Goal: Communication & Community: Ask a question

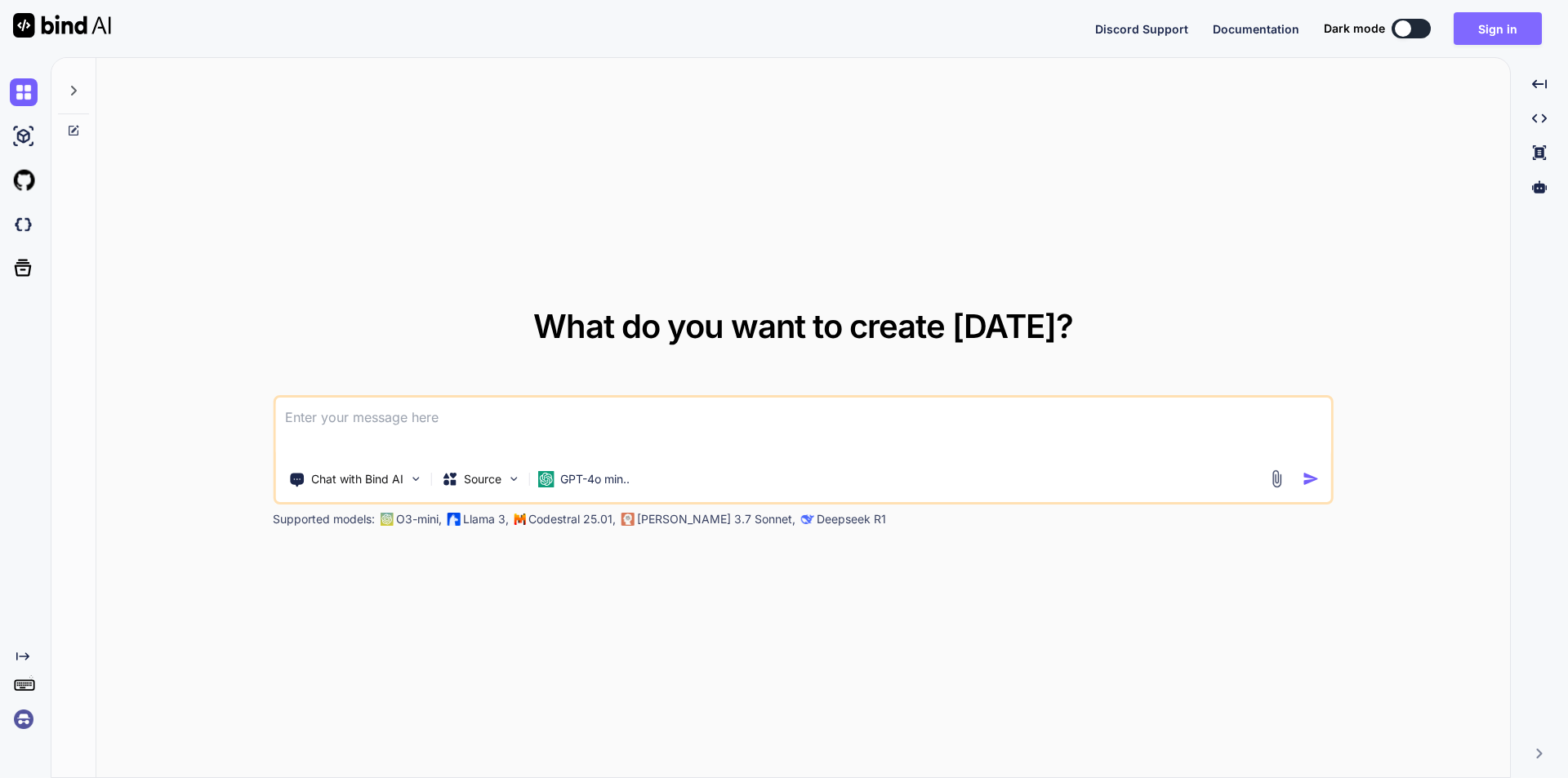
click at [1488, 32] on button "Sign in" at bounding box center [1497, 28] width 88 height 32
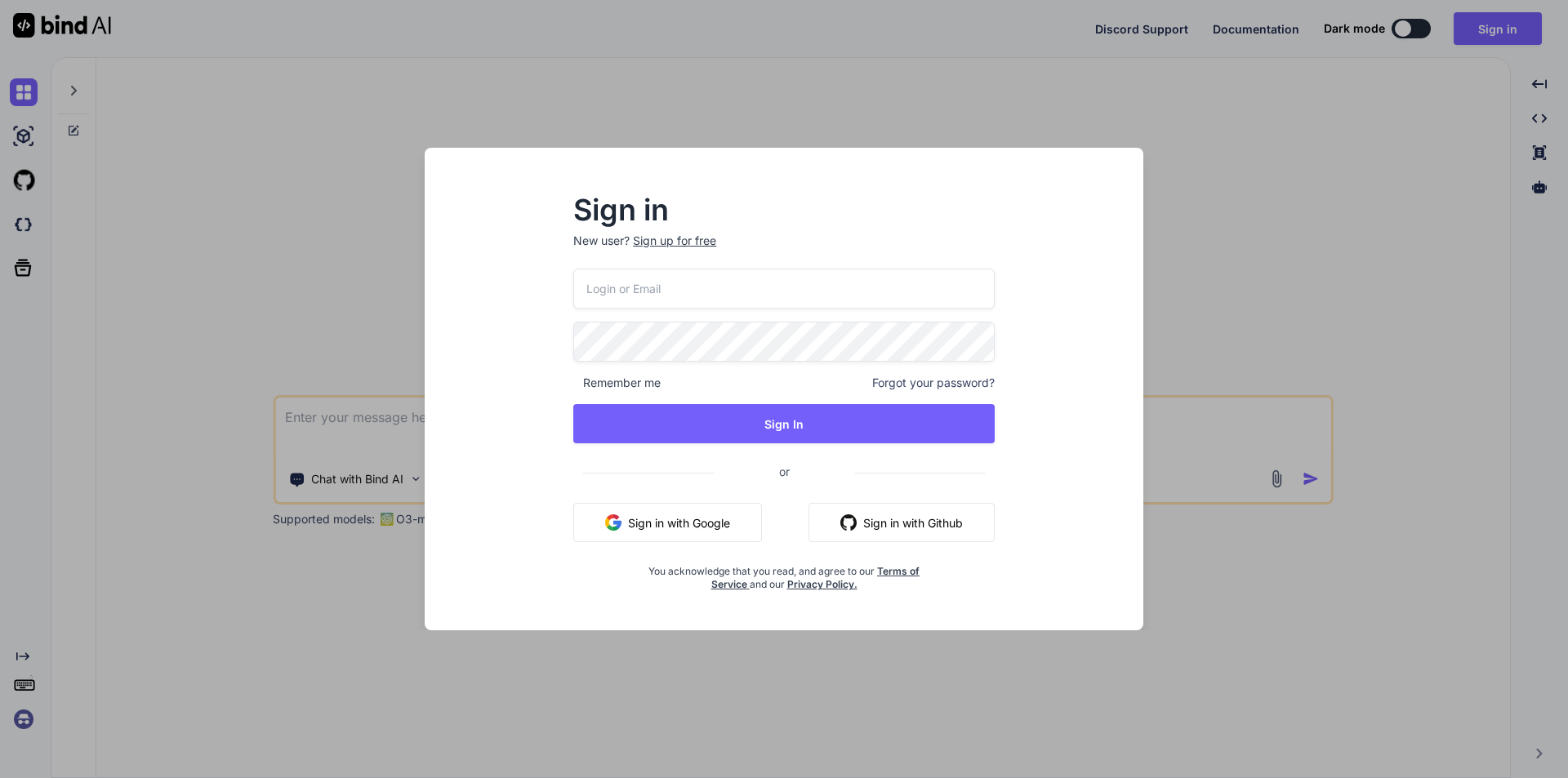
click at [750, 296] on input "email" at bounding box center [784, 288] width 421 height 40
type input "[EMAIL_ADDRESS][DOMAIN_NAME]"
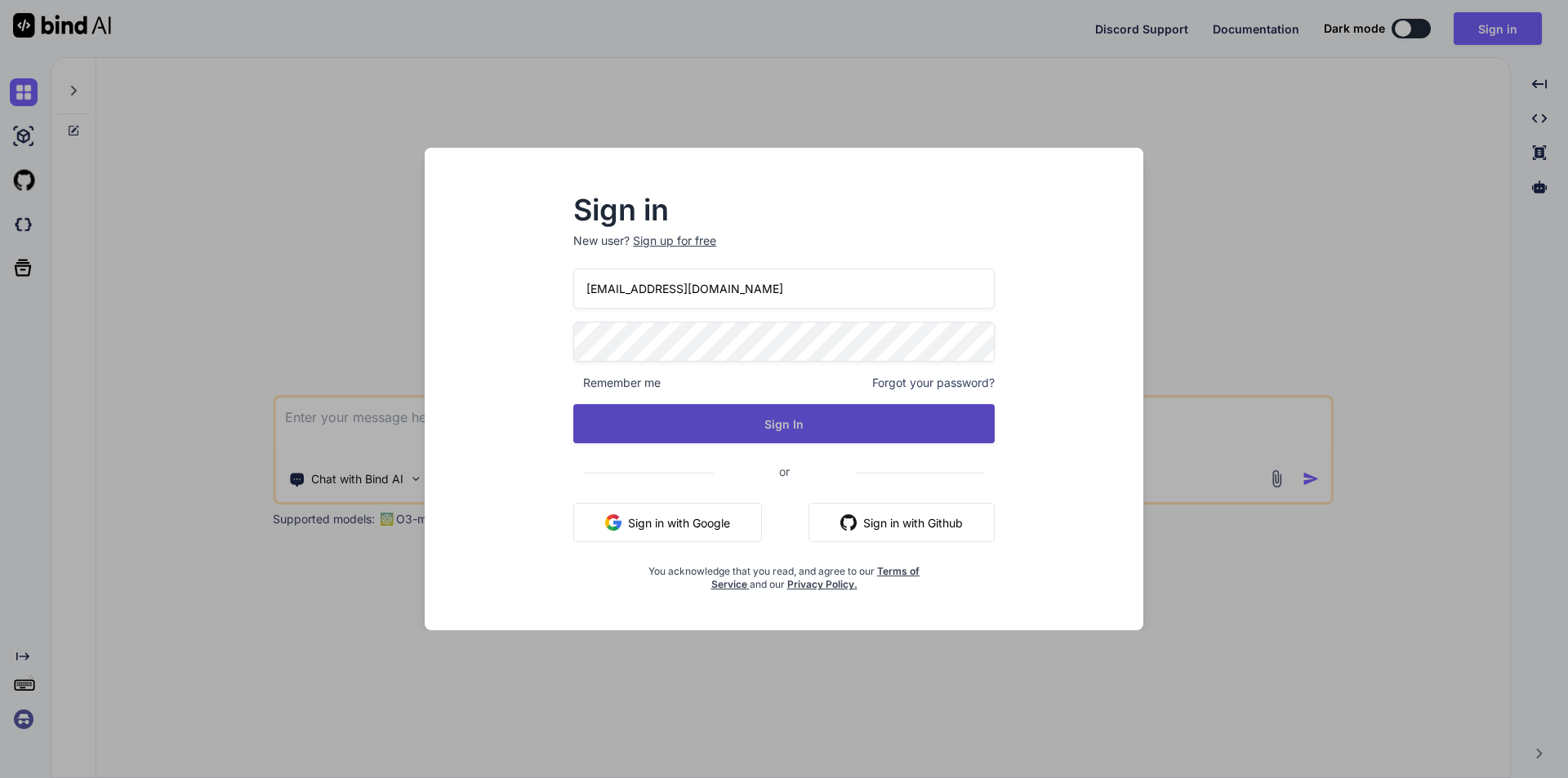
click at [767, 425] on button "Sign In" at bounding box center [784, 424] width 421 height 39
click at [782, 424] on button "Sign In" at bounding box center [784, 424] width 421 height 39
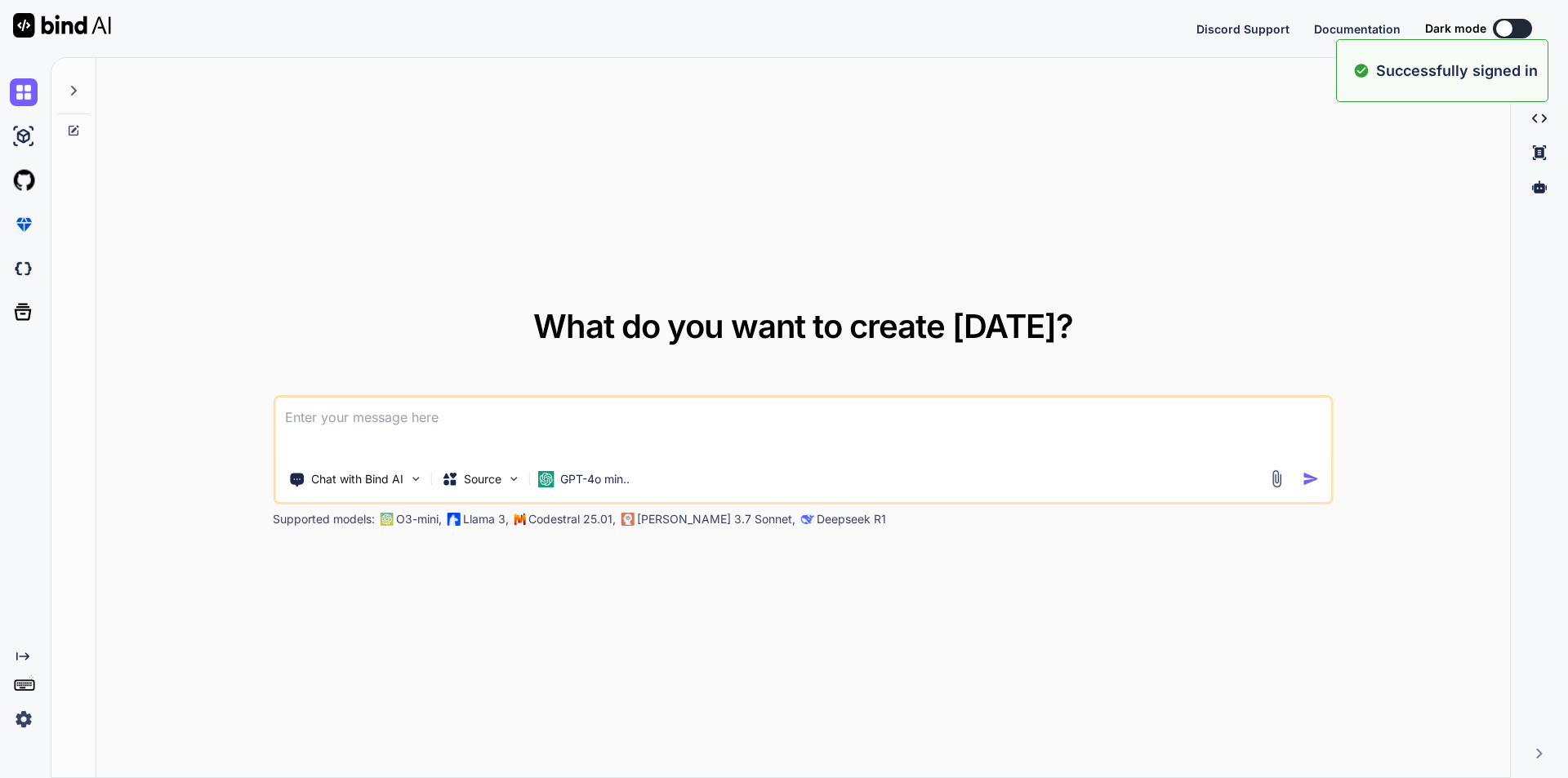
type textarea "x"
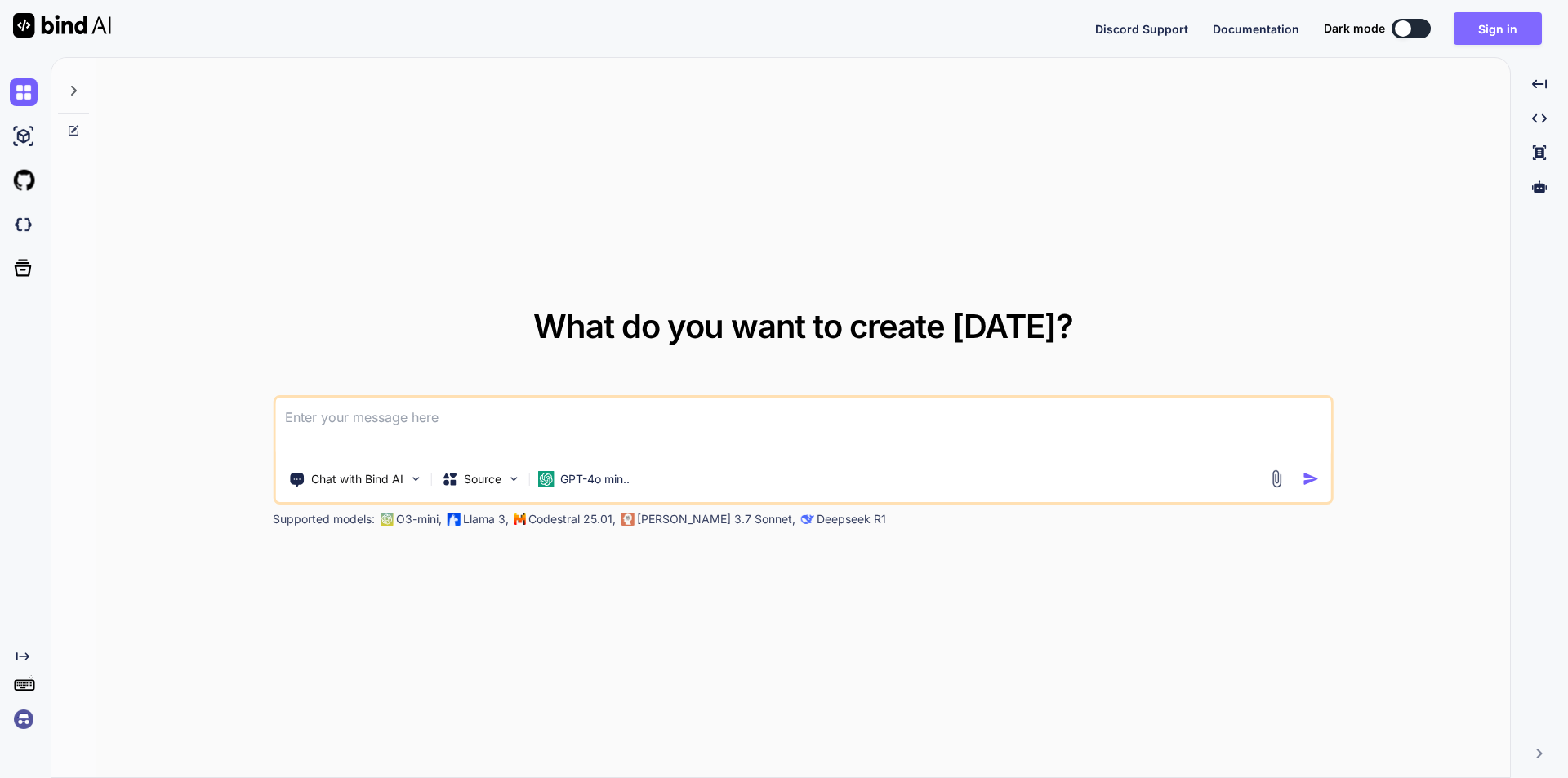
click at [1505, 19] on button "Sign in" at bounding box center [1497, 28] width 88 height 32
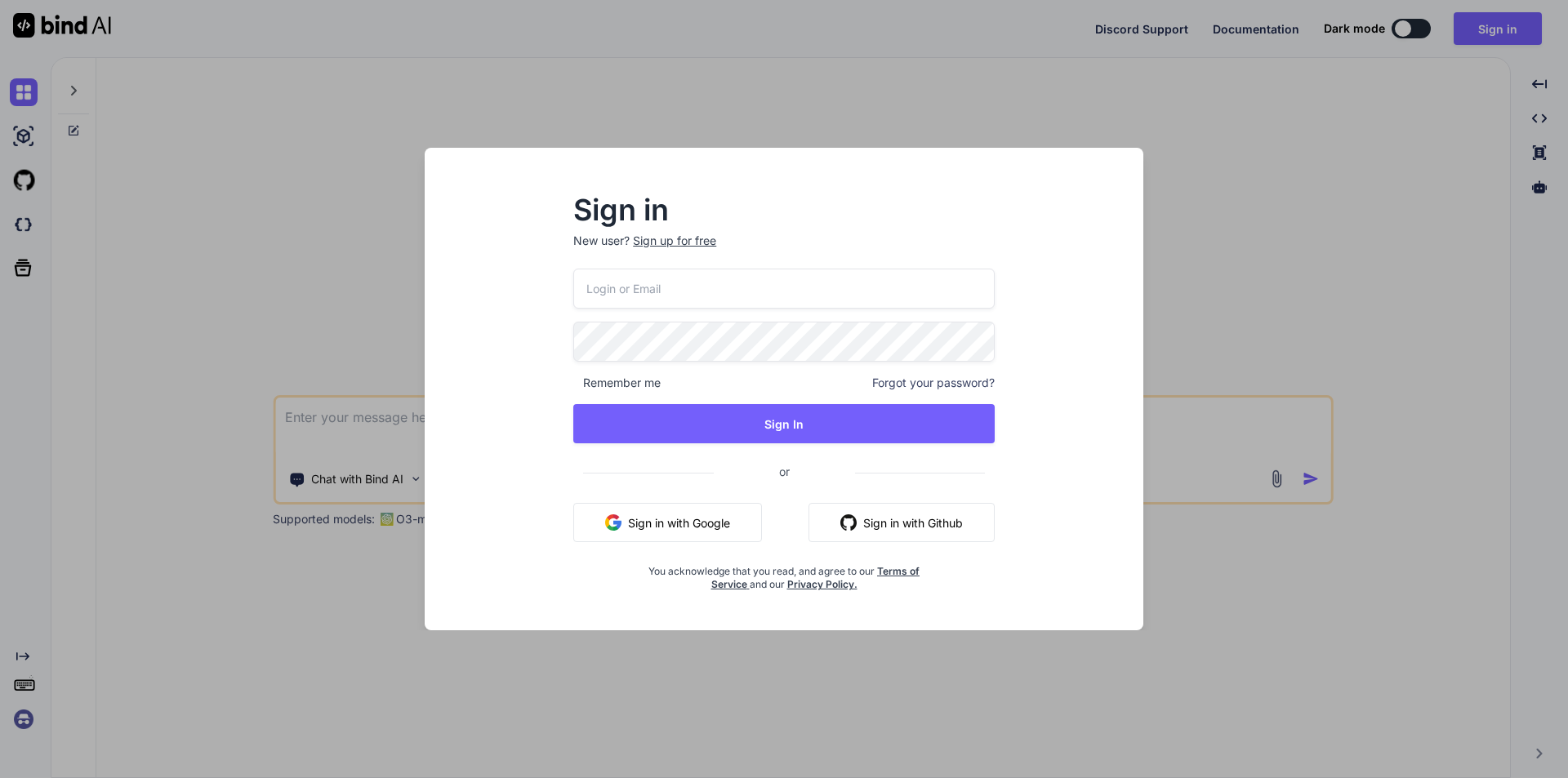
click at [773, 291] on input "email" at bounding box center [784, 288] width 421 height 40
type input "[EMAIL_ADDRESS][DOMAIN_NAME]"
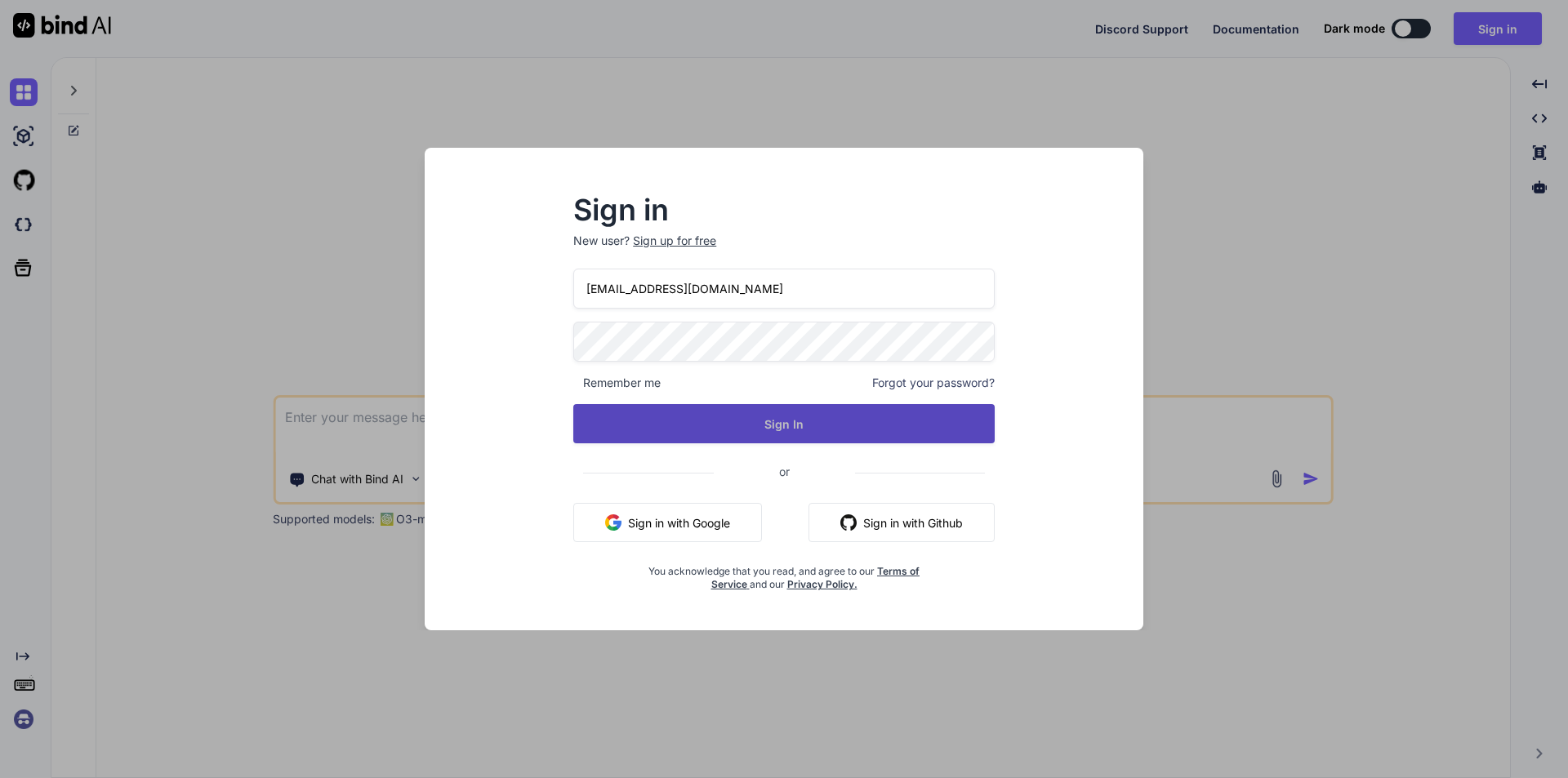
click at [784, 414] on button "Sign In" at bounding box center [784, 424] width 421 height 39
click at [797, 418] on button "Sign In" at bounding box center [784, 424] width 421 height 39
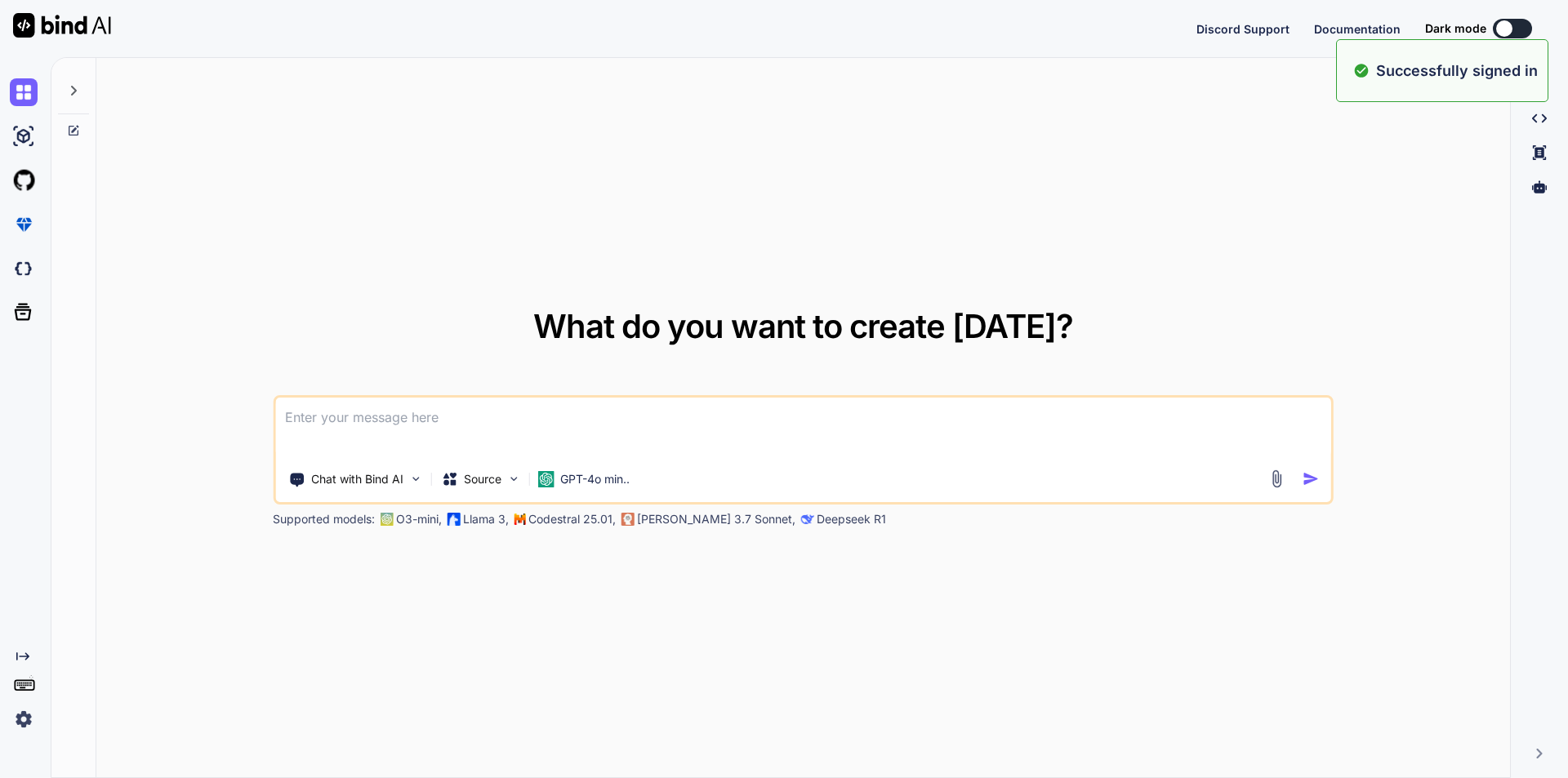
type textarea "x"
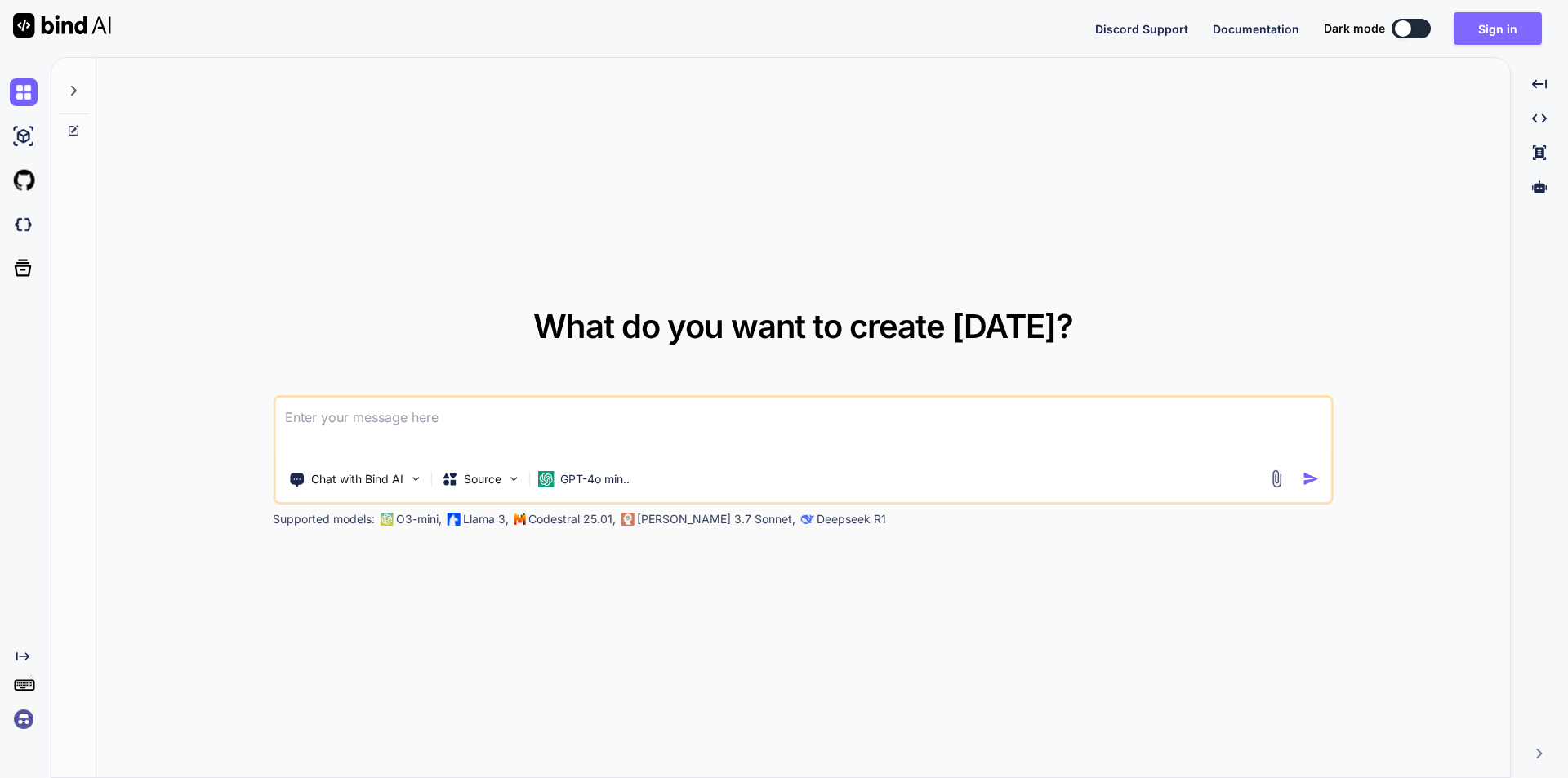
click at [1477, 31] on button "Sign in" at bounding box center [1497, 28] width 88 height 32
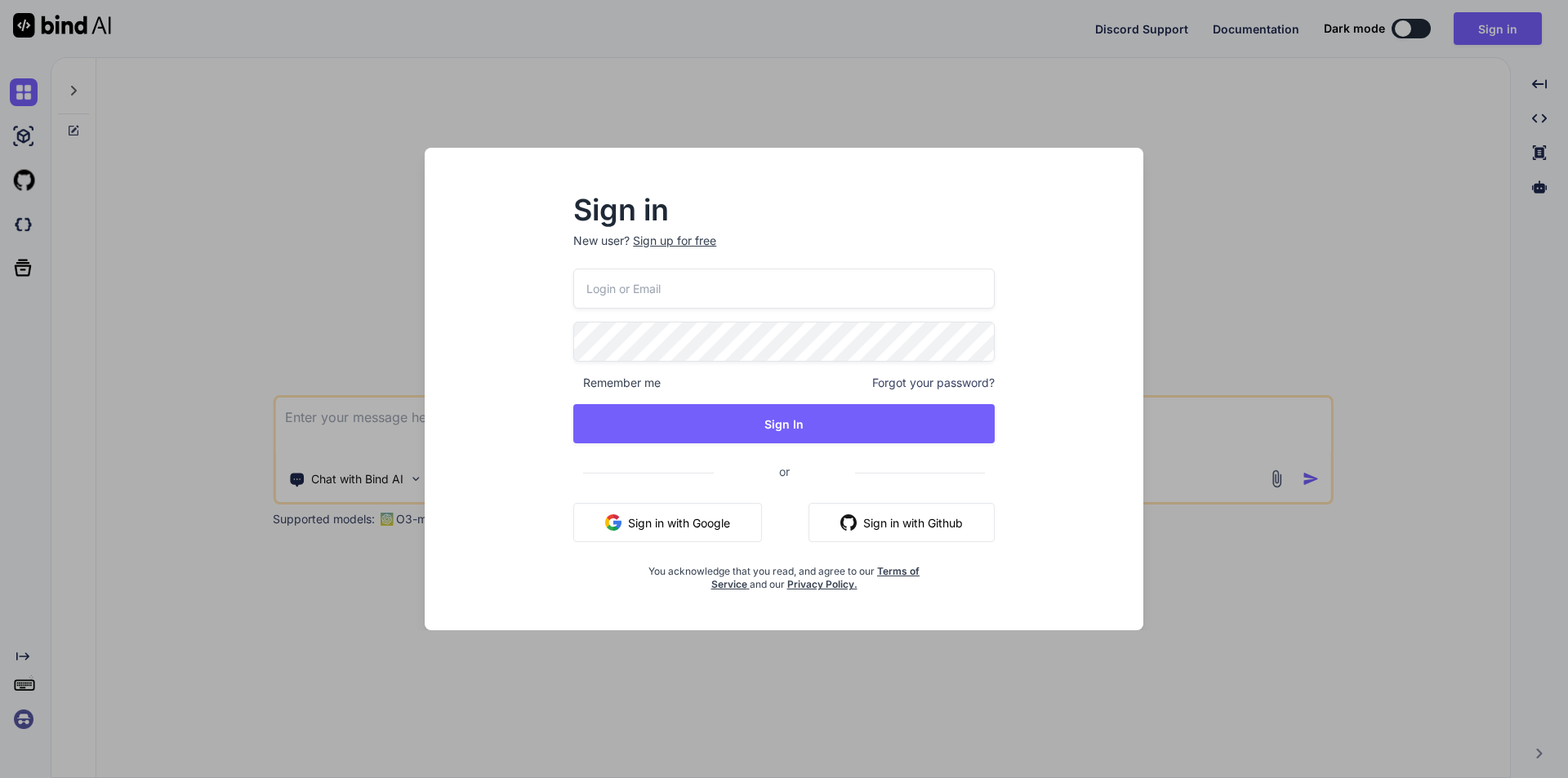
click at [753, 281] on input "email" at bounding box center [784, 288] width 421 height 40
type input "[EMAIL_ADDRESS][DOMAIN_NAME]"
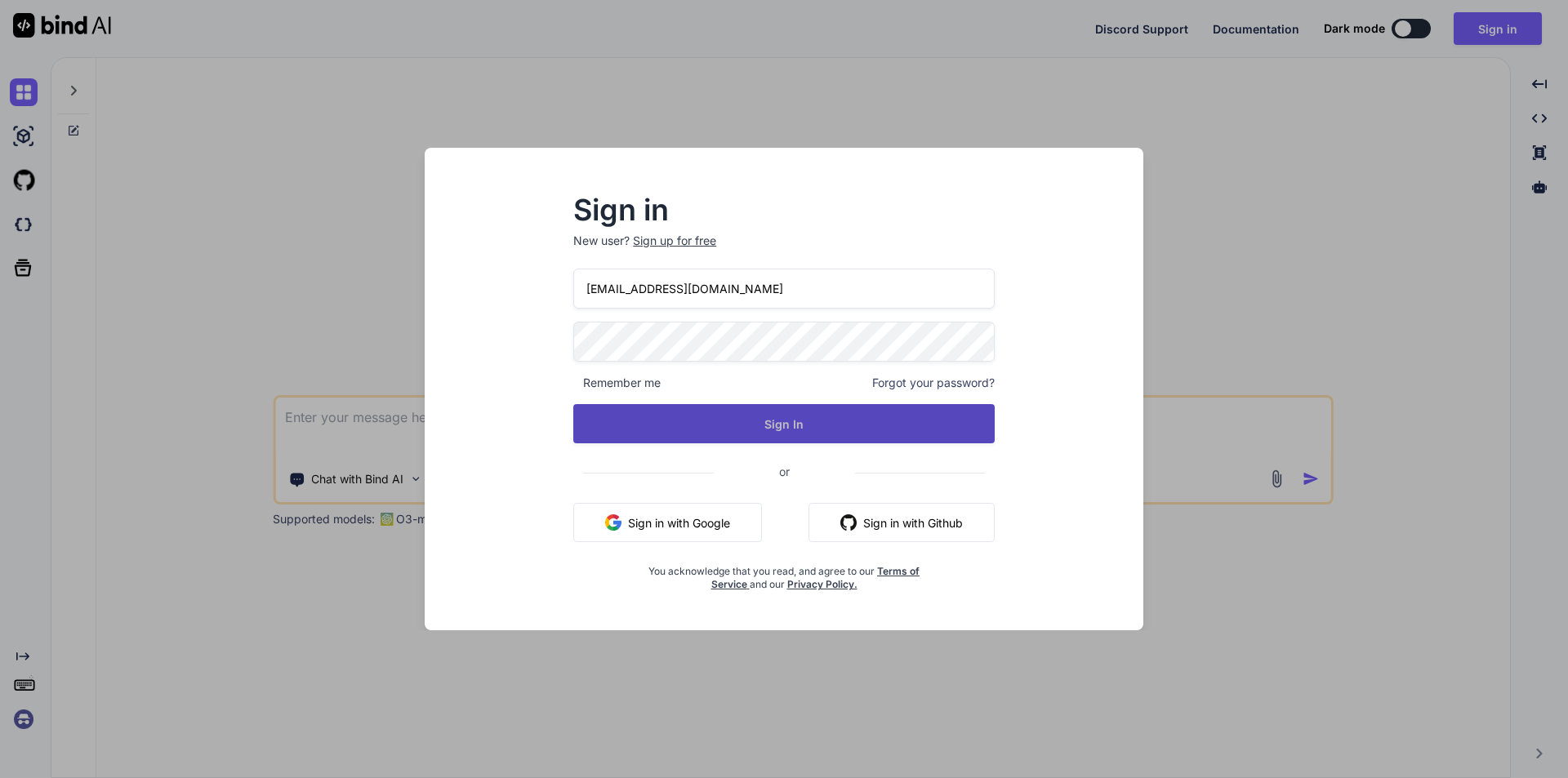
click at [780, 426] on button "Sign In" at bounding box center [784, 424] width 421 height 39
click at [783, 422] on button "Sign In" at bounding box center [784, 424] width 421 height 39
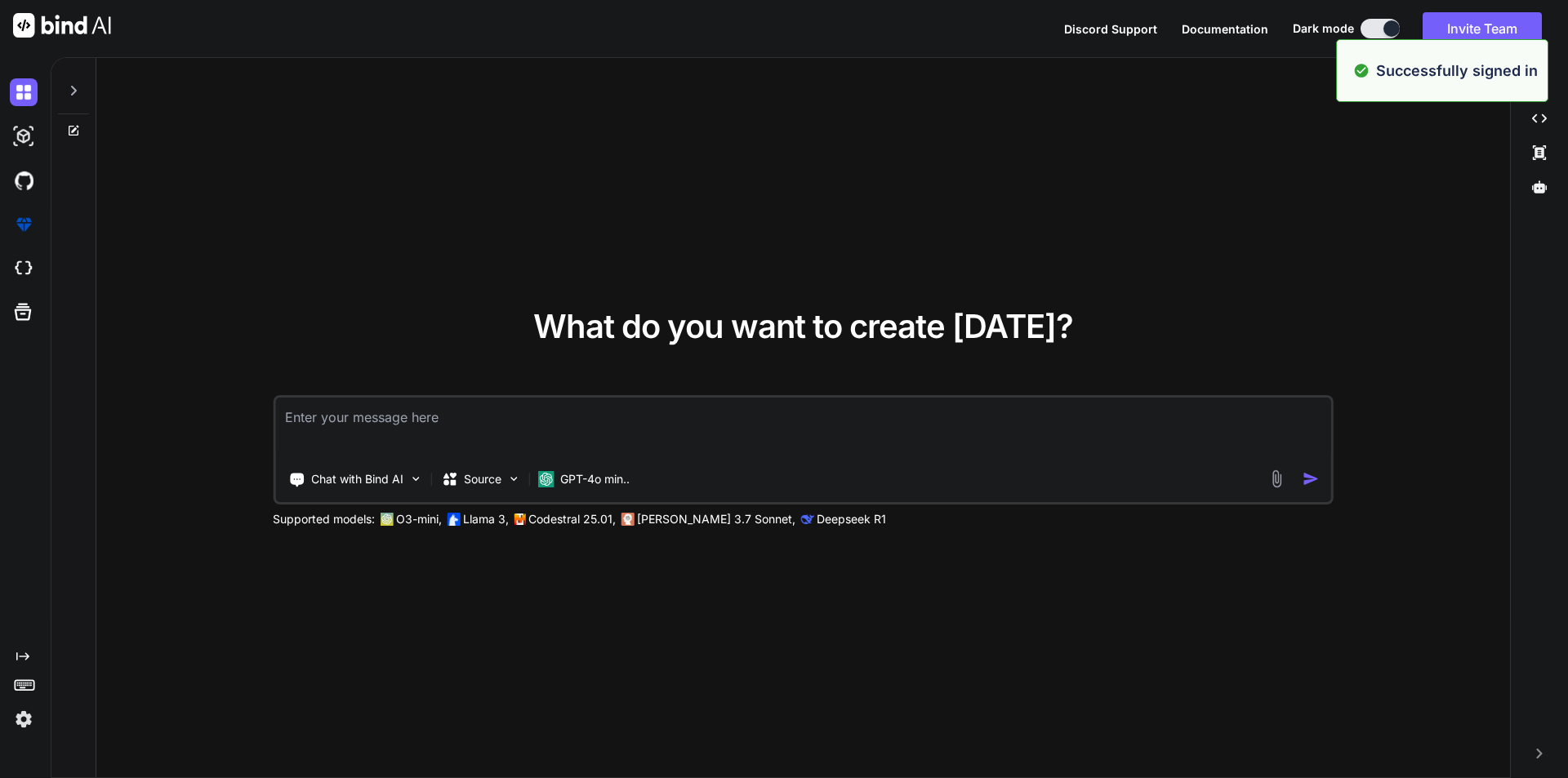
type textarea "x"
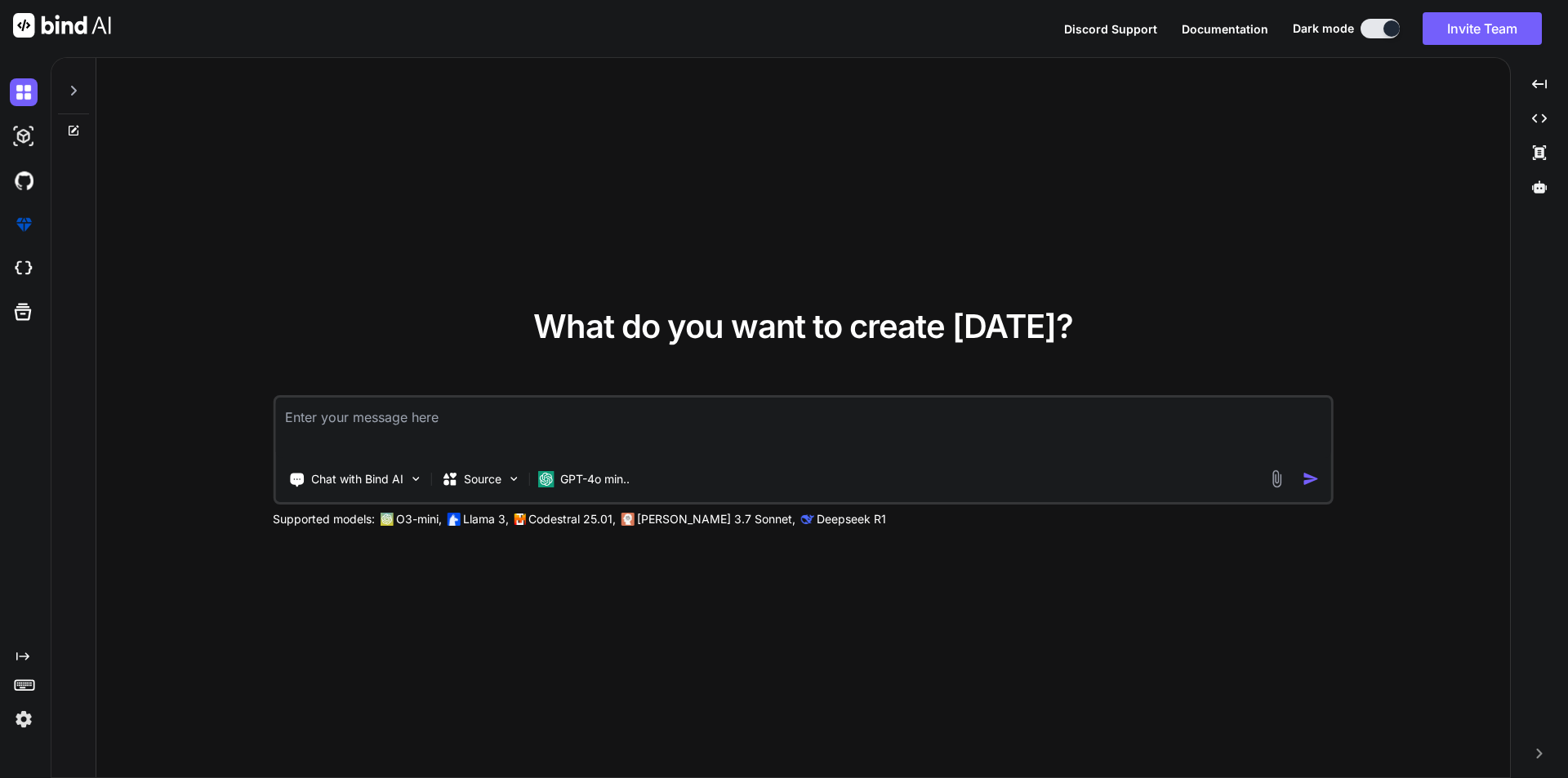
click at [484, 439] on textarea at bounding box center [803, 427] width 1056 height 60
paste textarea "this is my all code extends layouts/_layout.pug block variables - var activePag…"
type textarea "this is my all code extends layouts/_layout.pug block variables - var activePag…"
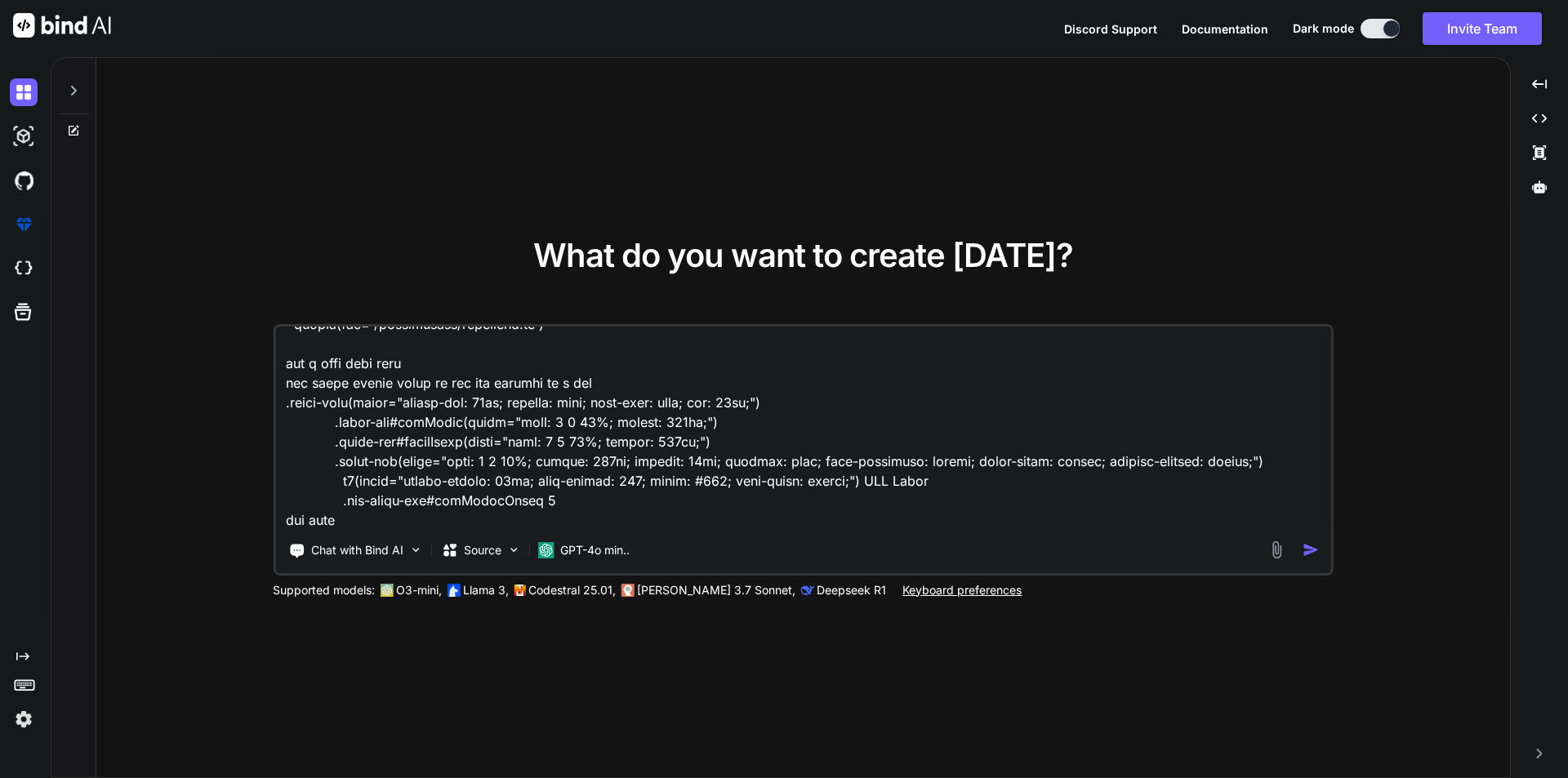
scroll to position [4900, 0]
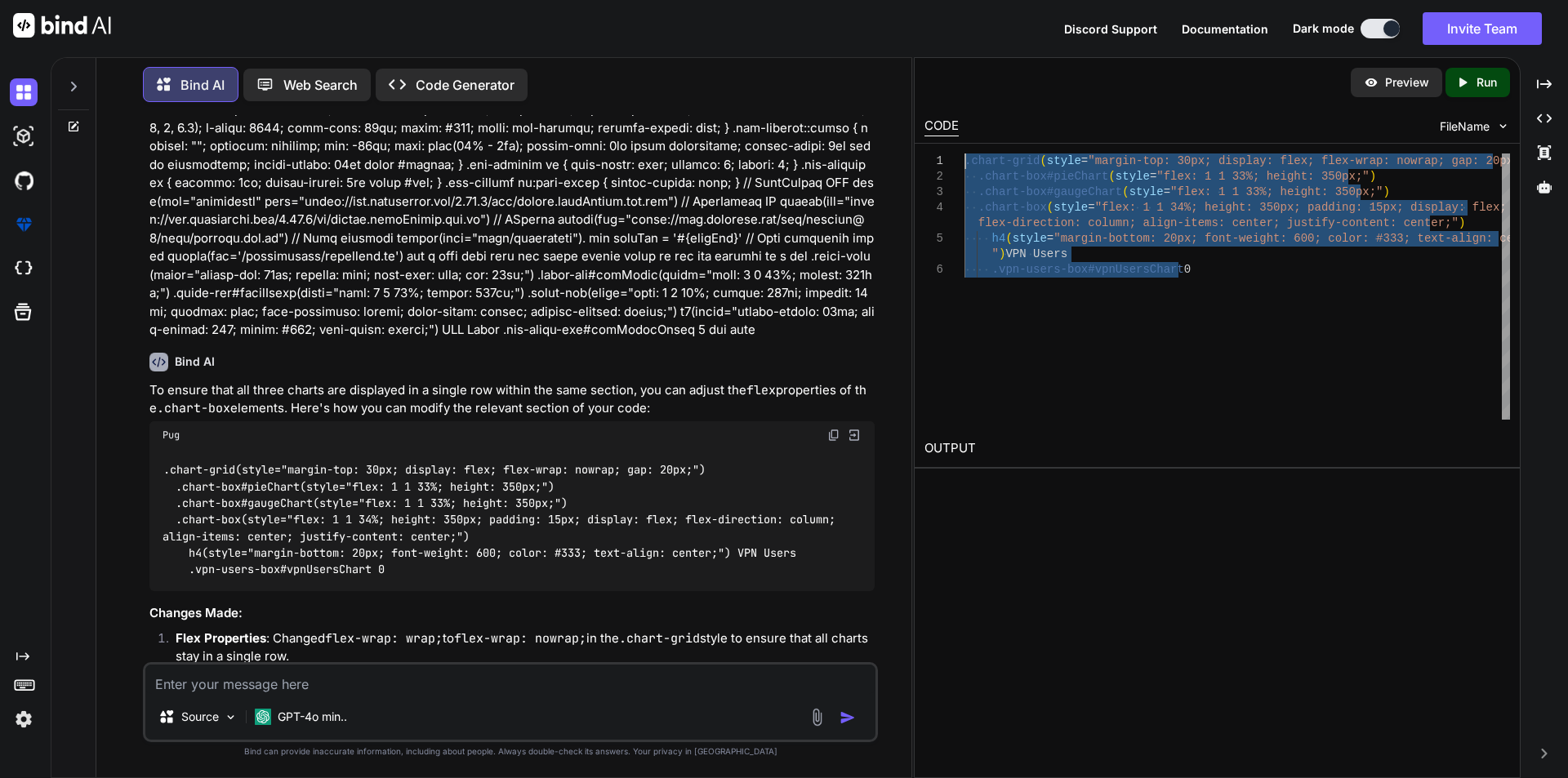
drag, startPoint x: 1188, startPoint y: 266, endPoint x: 963, endPoint y: 160, distance: 248.7
click at [964, 160] on div ".chart-grid ( style = "margin-top: 30px; display: flex; flex-wrap: nowra p; gap…" at bounding box center [1237, 286] width 546 height 266
type textarea ".chart-grid(style="margin-top: 30px; display: flex; flex-wrap: nowrap; gap: 20p…"
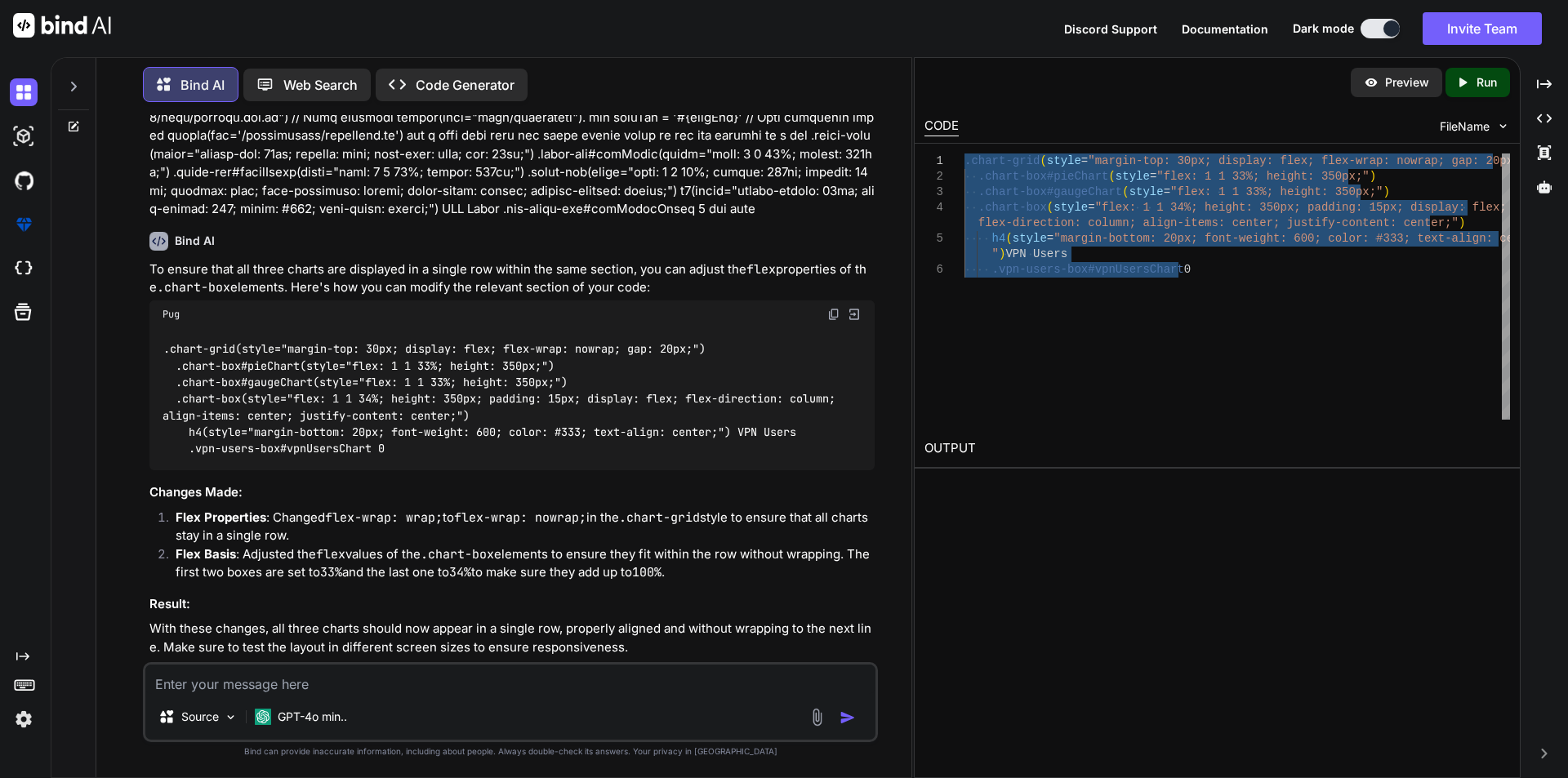
scroll to position [1095, 0]
click at [458, 674] on textarea at bounding box center [510, 679] width 730 height 30
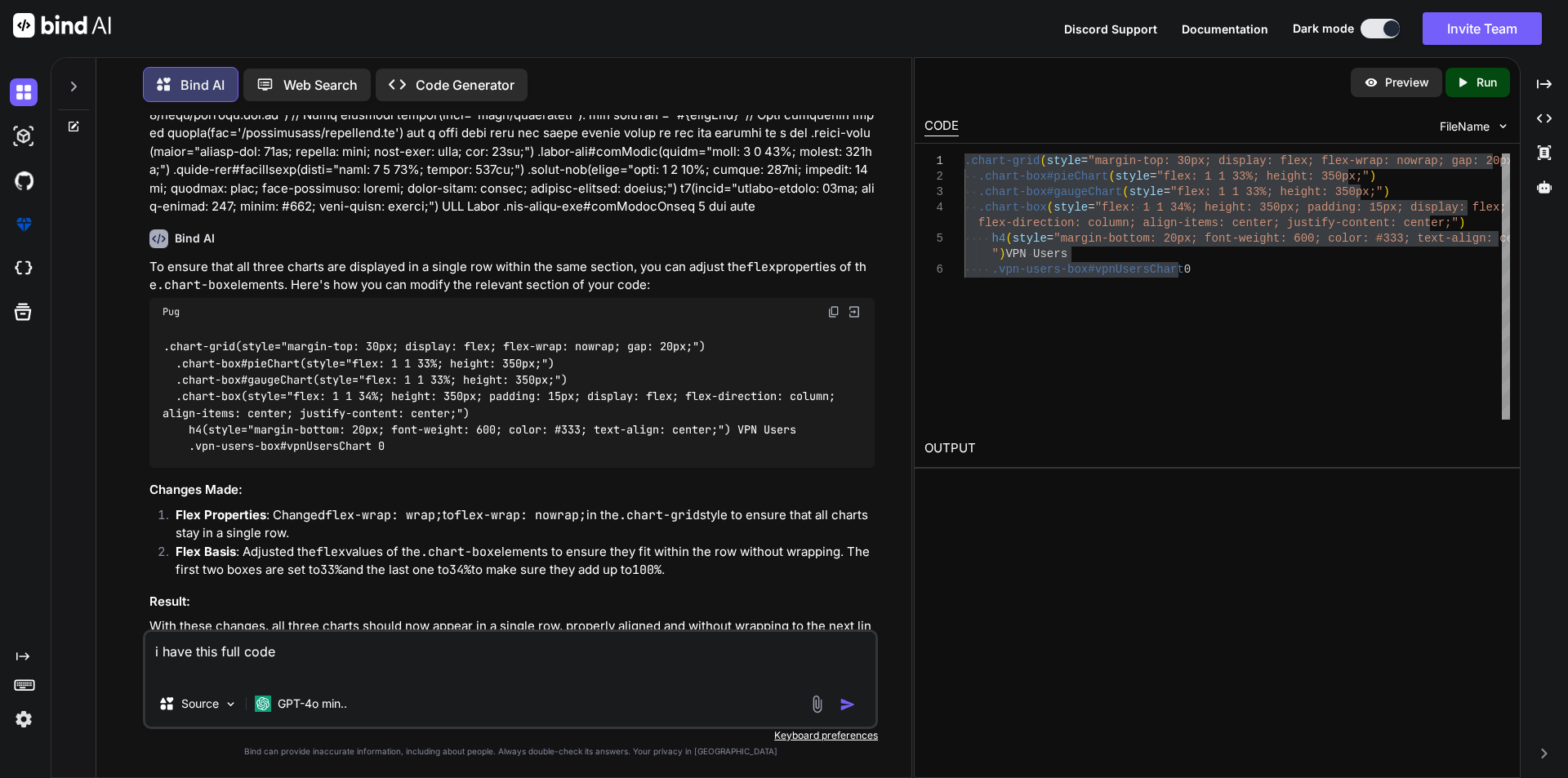
paste textarea "extends layouts/_layout.pug block variables - var activePage = 'dashboard' - va…"
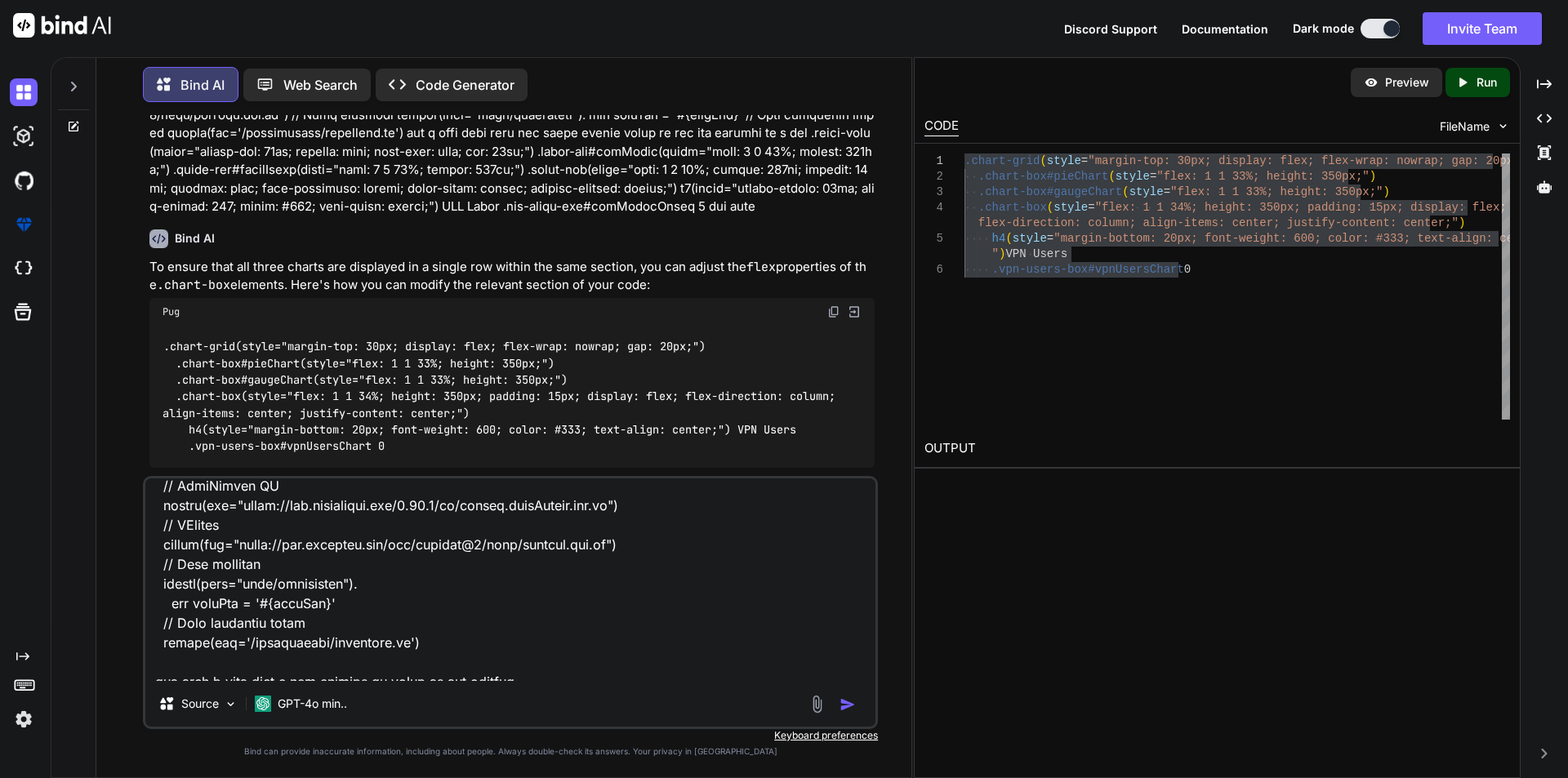
scroll to position [4841, 0]
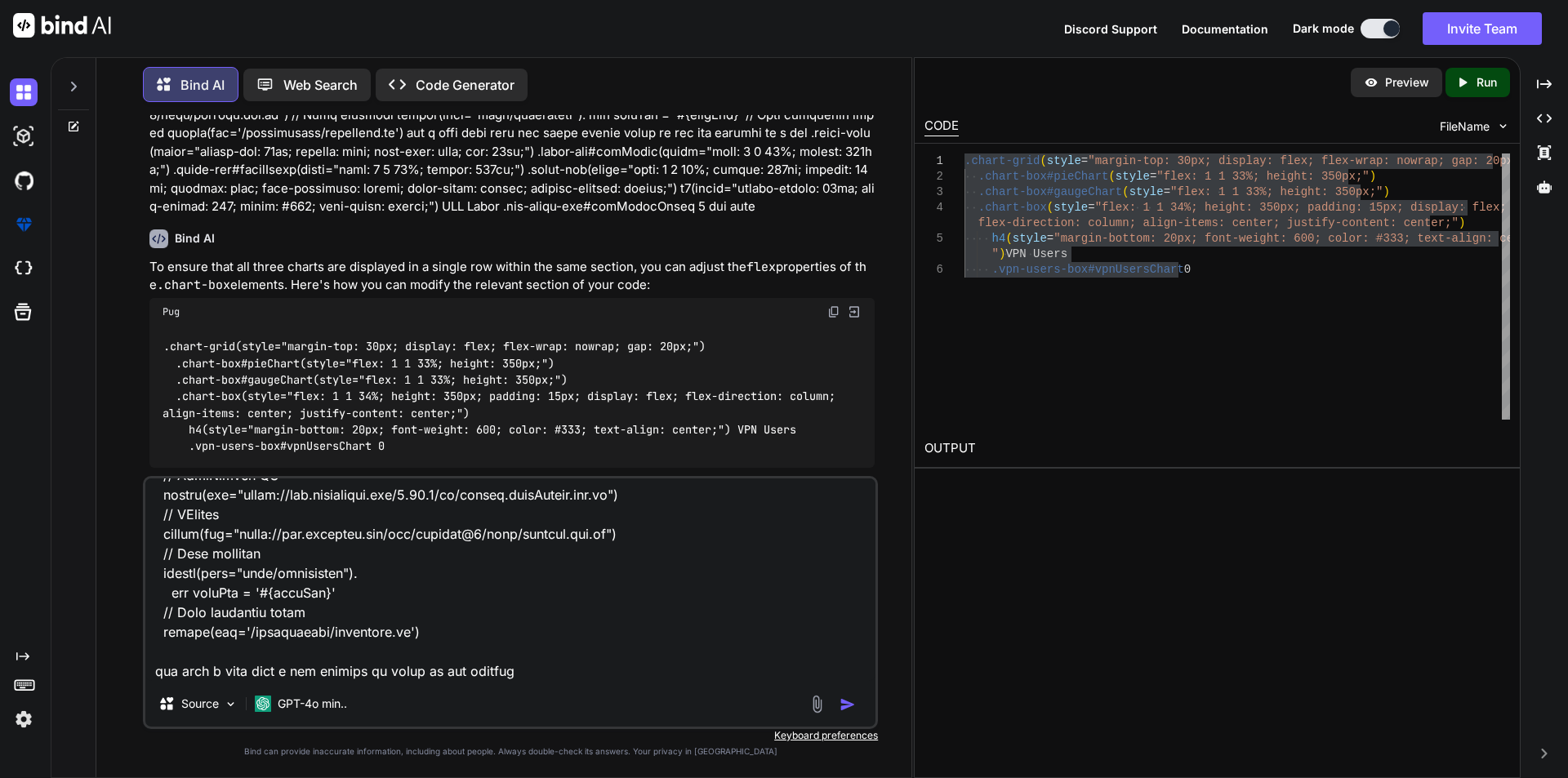
paste textarea ".row .col-md-12 .tile h2 Agent Status .tile-body .queue-controls(style="margin-…"
type textarea "i have this full code extends layouts/_layout.pug block variables - var activeP…"
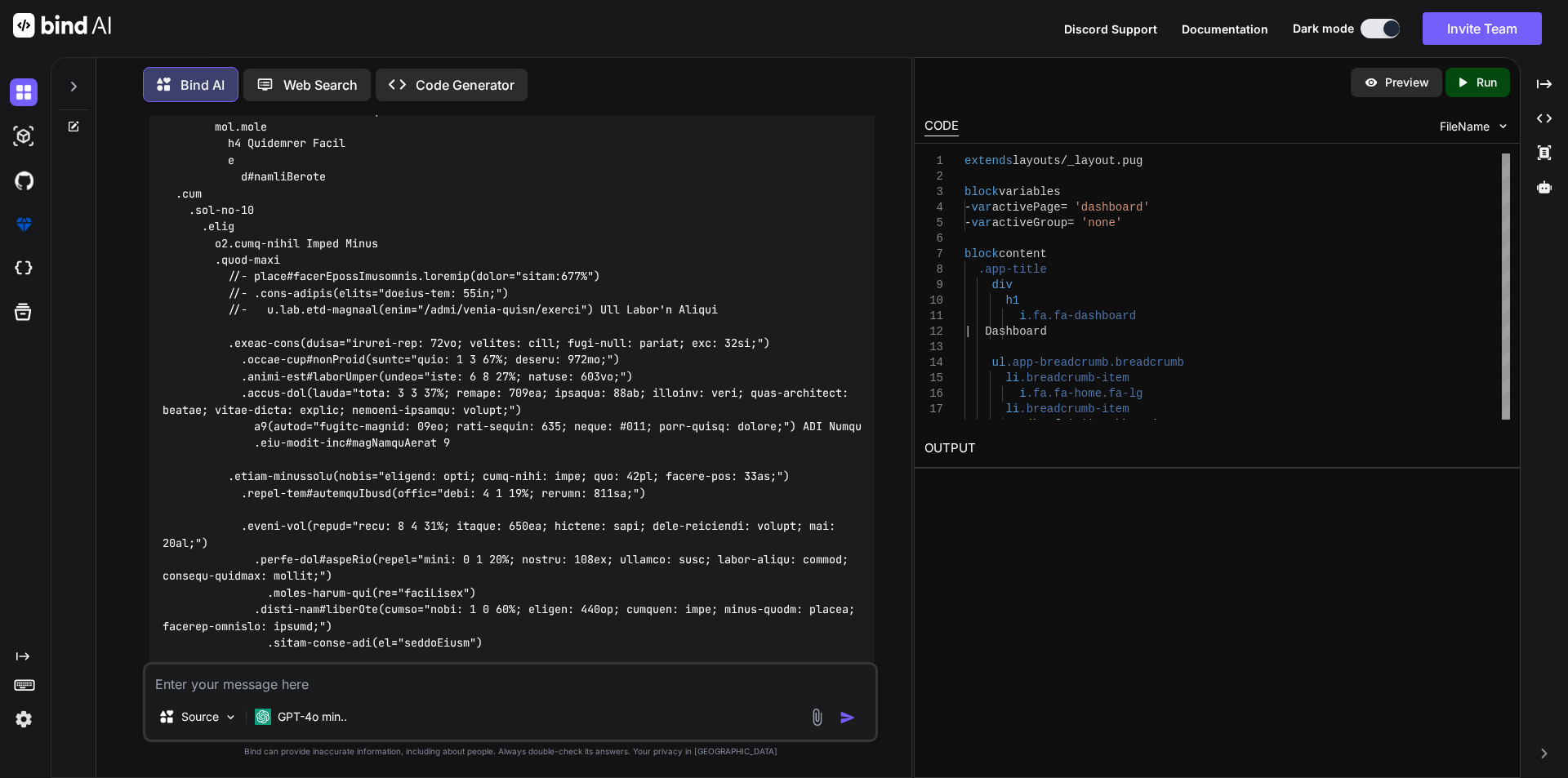
scroll to position [5158, 0]
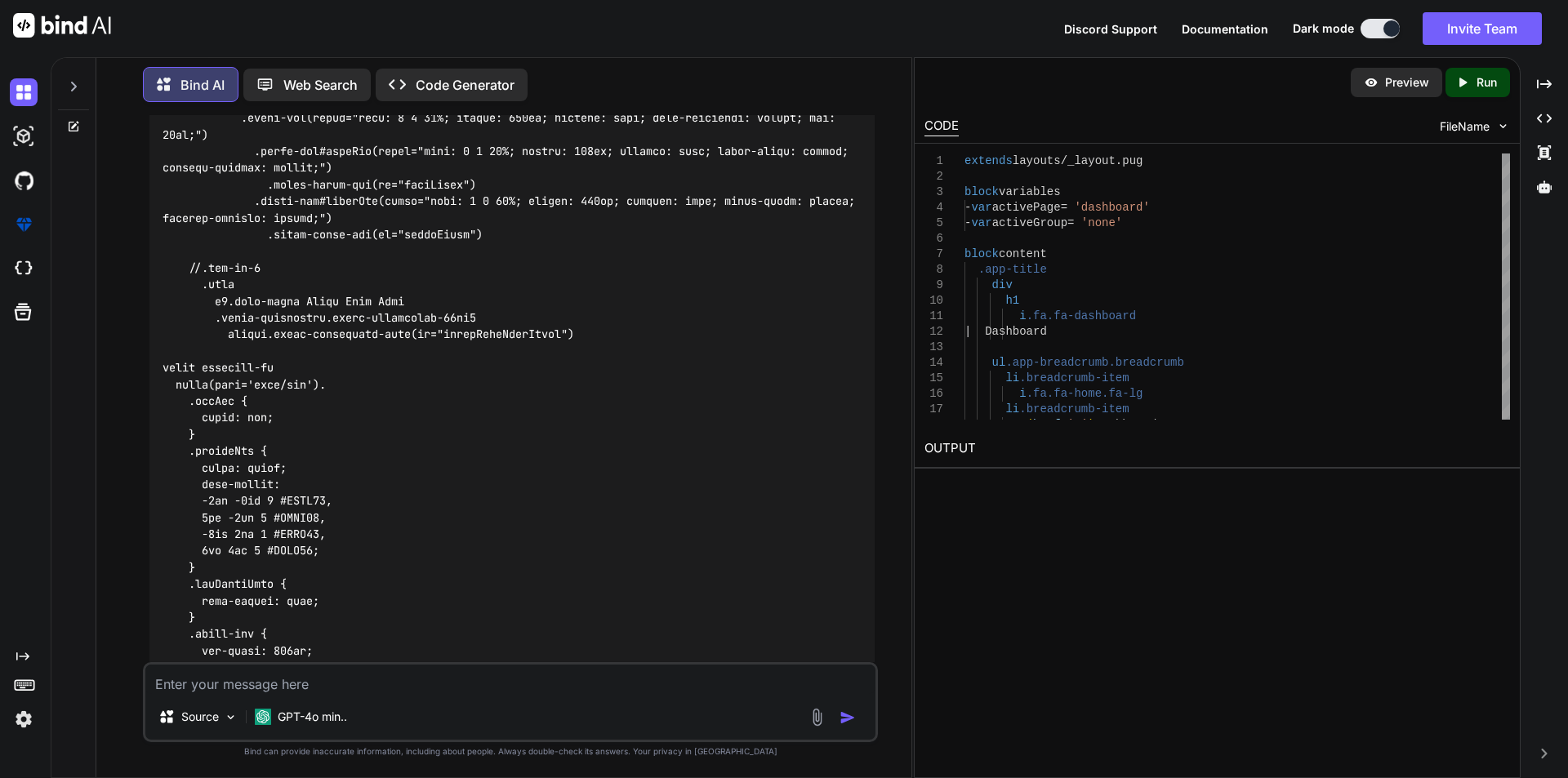
click at [407, 684] on textarea at bounding box center [510, 679] width 730 height 30
paste textarea ".row .col-md-12 .tile h2 Agent Status .tile-body .queue-controls(style="margin-…"
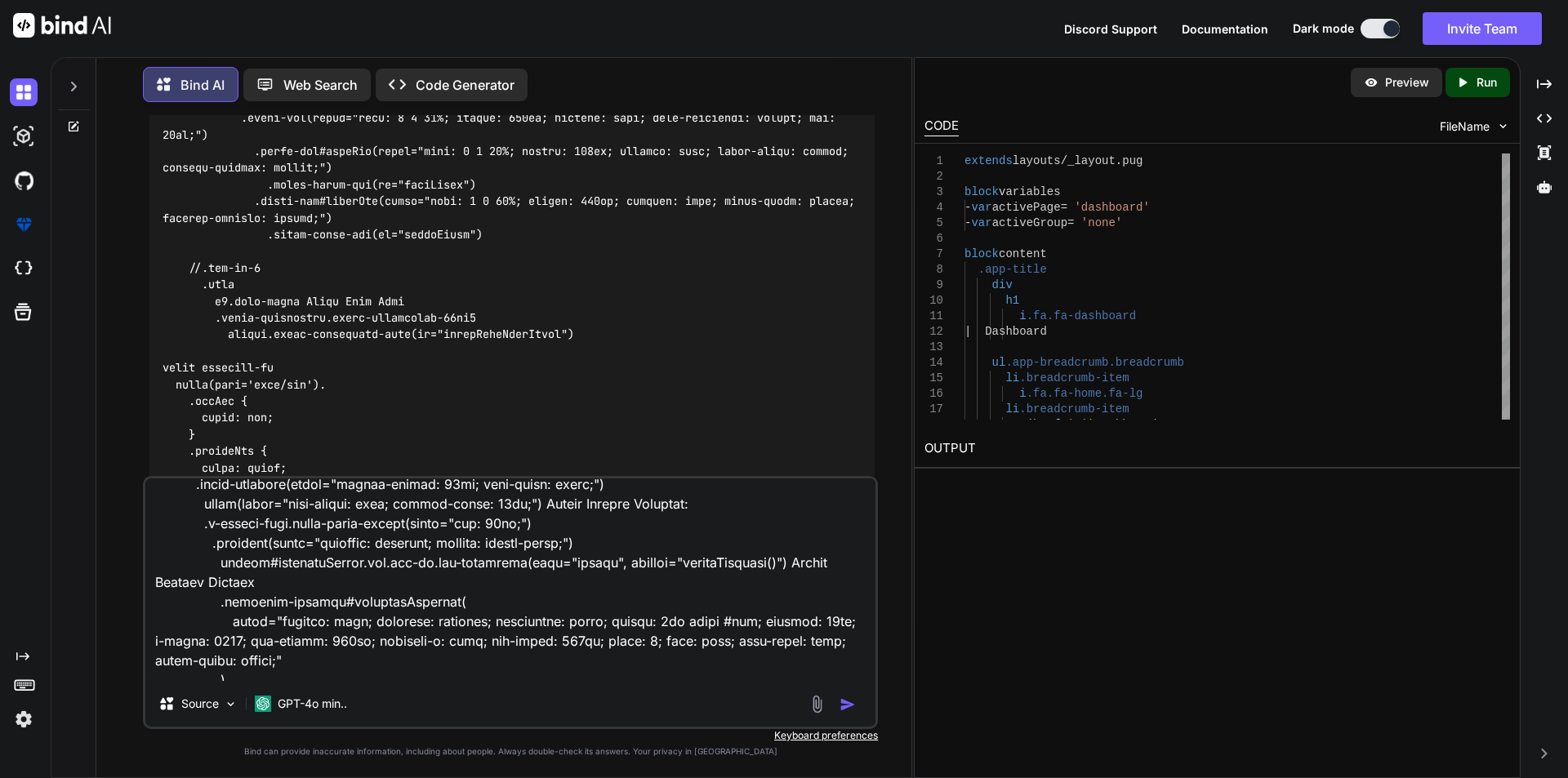
scroll to position [199, 0]
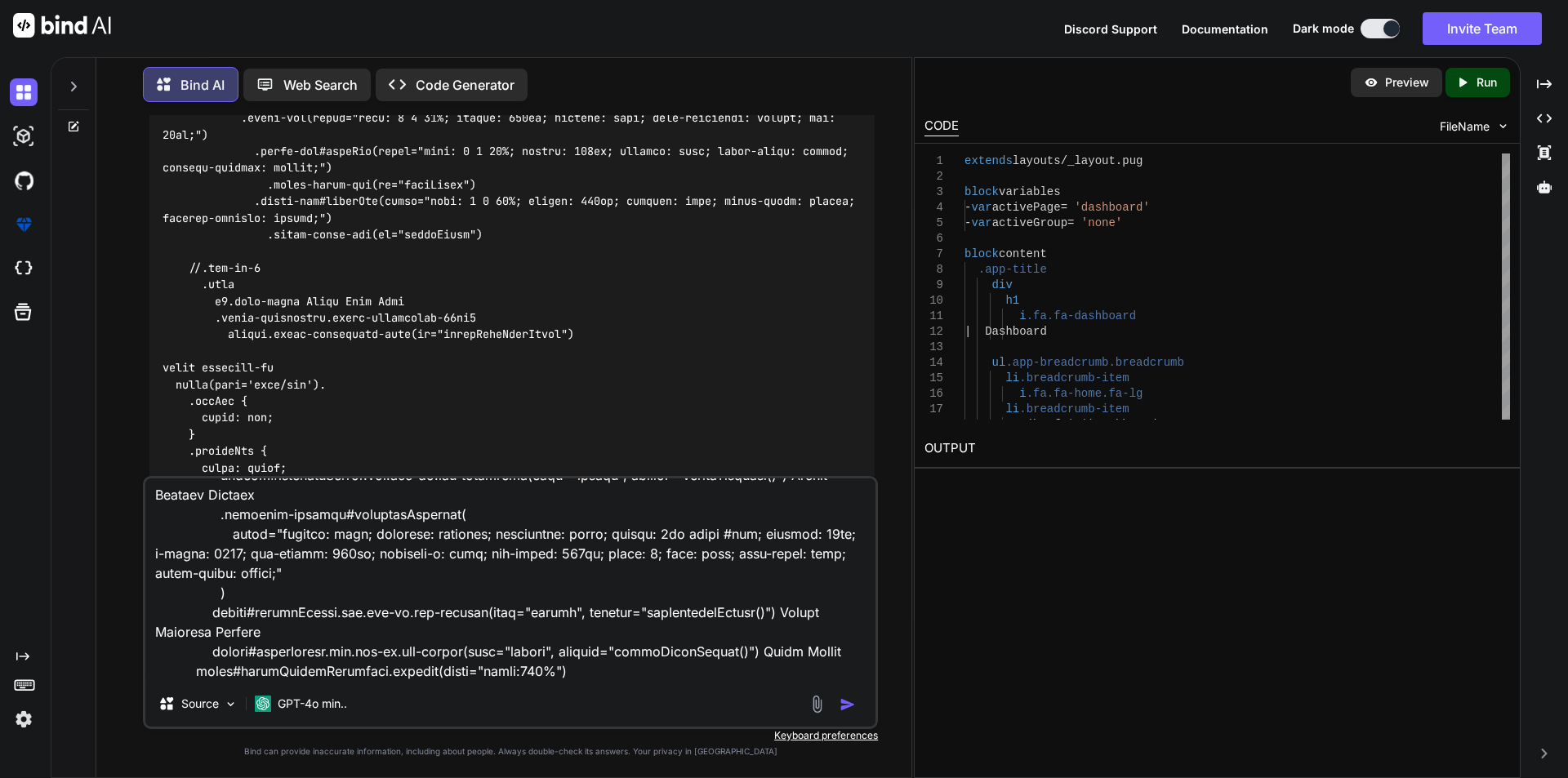
click at [574, 674] on textarea at bounding box center [510, 580] width 730 height 202
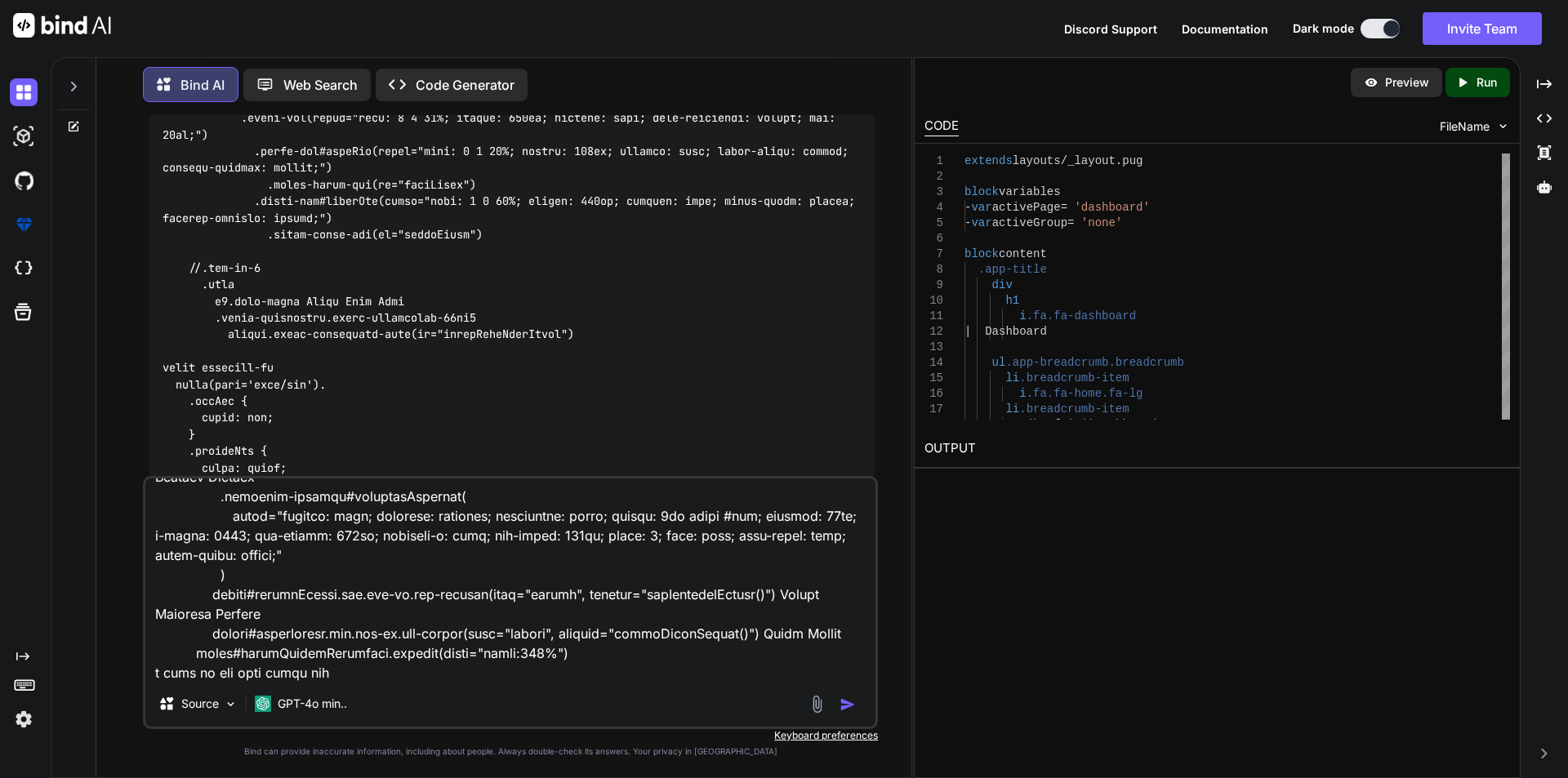
scroll to position [219, 0]
type textarea ".row .col-md-12 .tile h2 Agent Status .tile-body .queue-controls(style="margin-…"
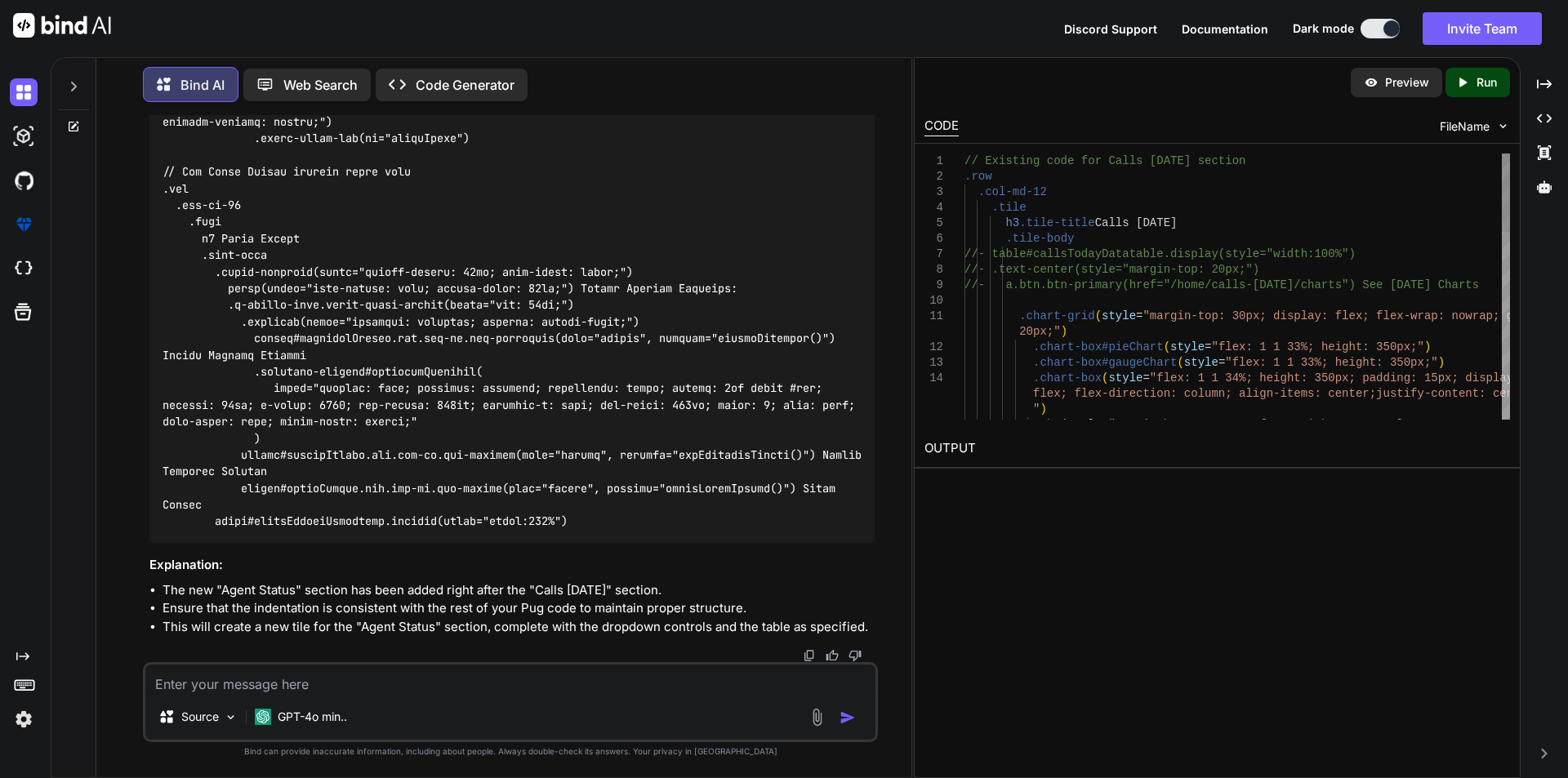
scroll to position [8230, 0]
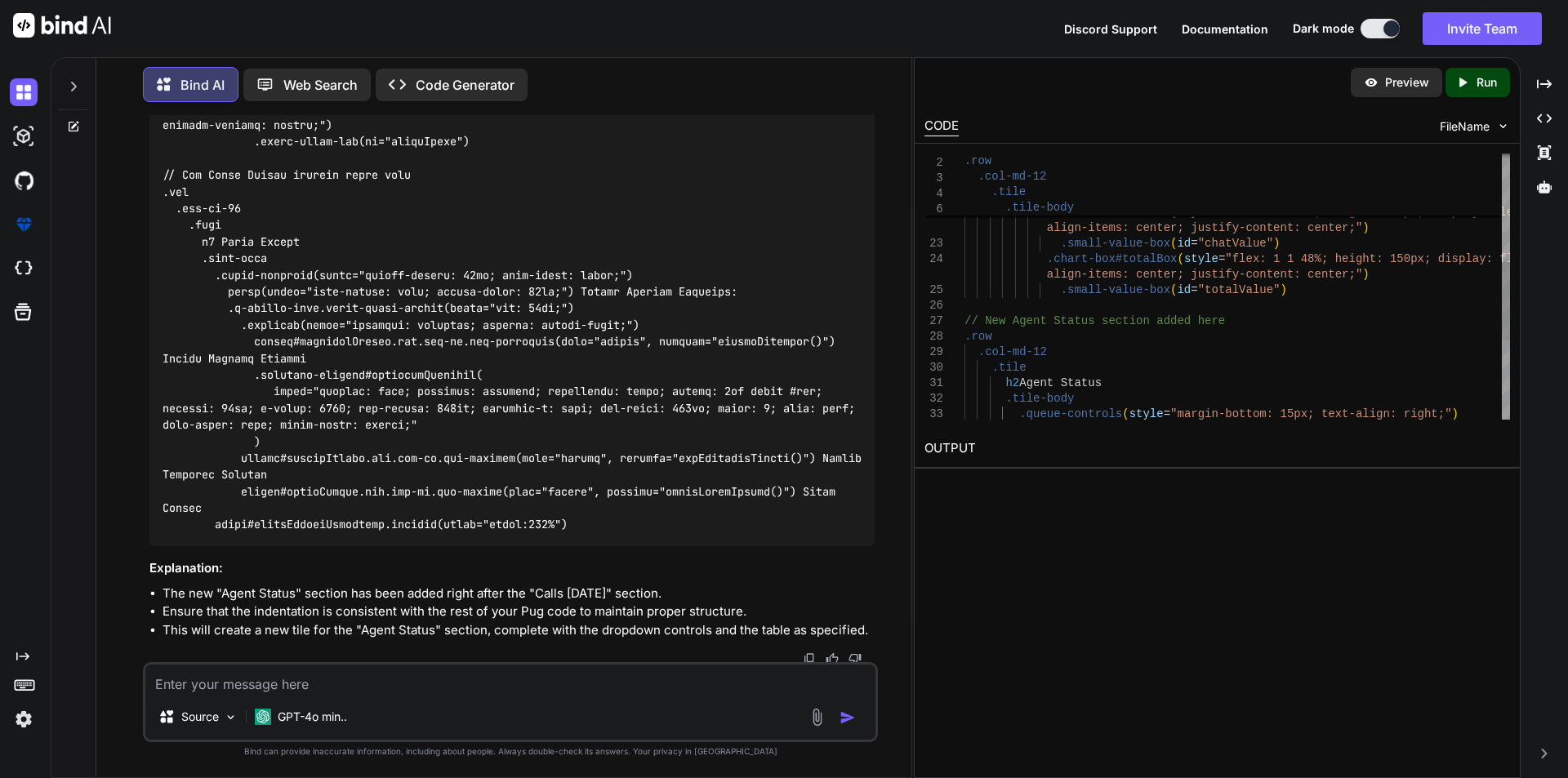
click at [1278, 293] on div ".chart-box#heatmapChart ( style = "flex: 1 1 46%; height: 350px;" ) .chart-box …" at bounding box center [1237, 236] width 546 height 899
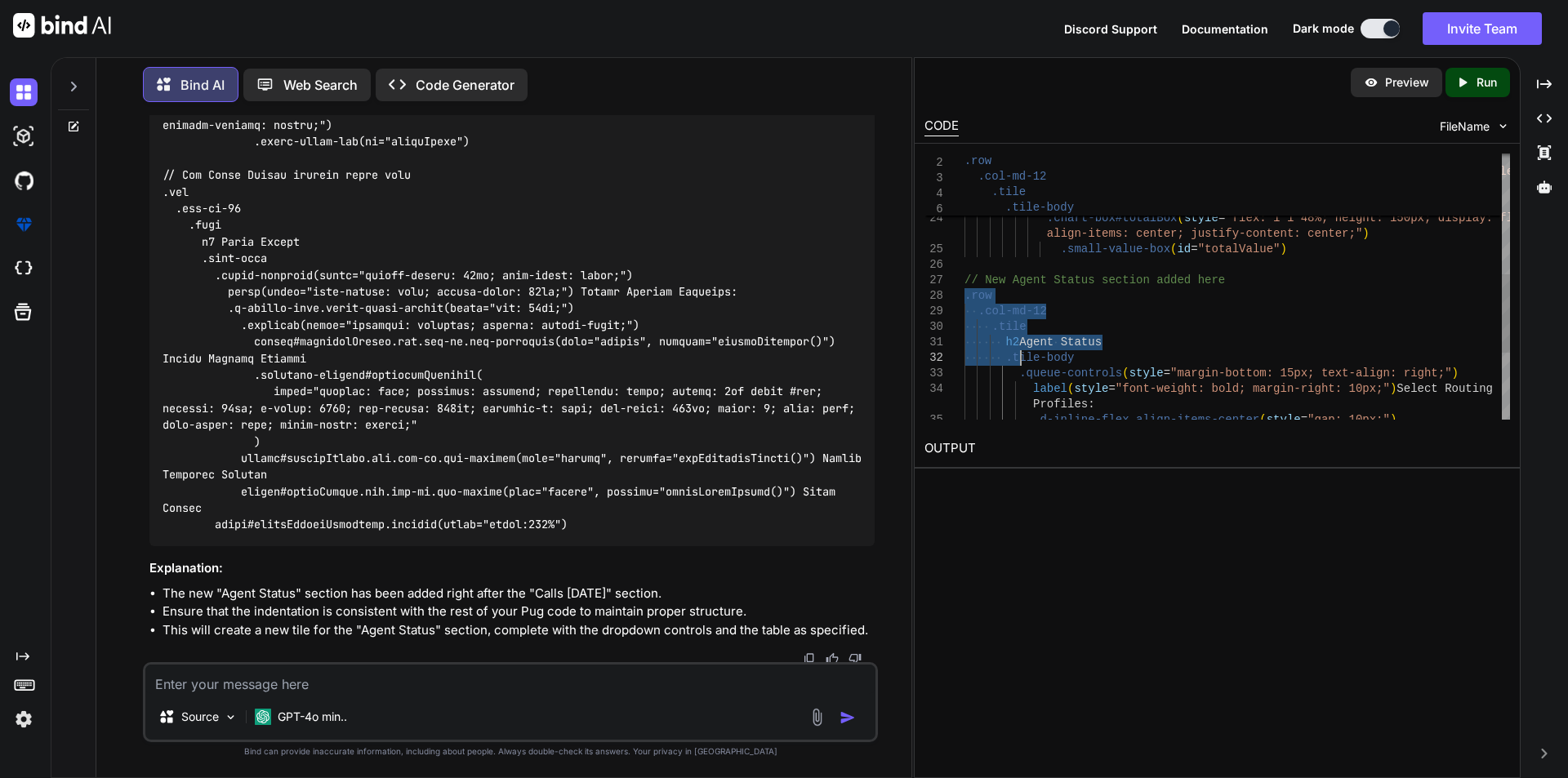
drag, startPoint x: 965, startPoint y: 296, endPoint x: 1025, endPoint y: 357, distance: 85.6
click at [1022, 353] on div "align-items: center; justify-content: center;" ) .small-value-box ( id = "chatV…" at bounding box center [1237, 195] width 546 height 899
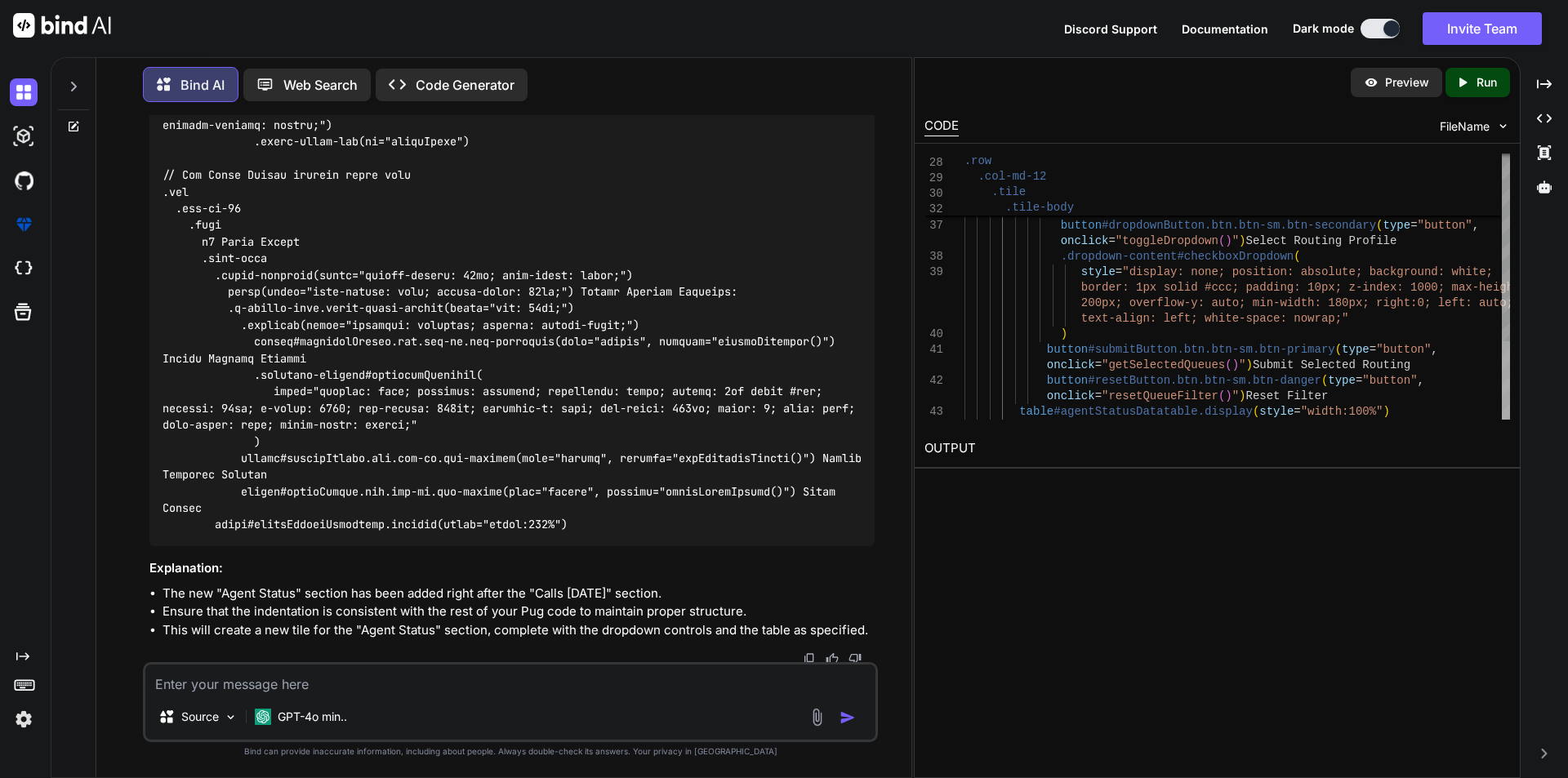
click at [1509, 411] on div at bounding box center [1506, 380] width 8 height 78
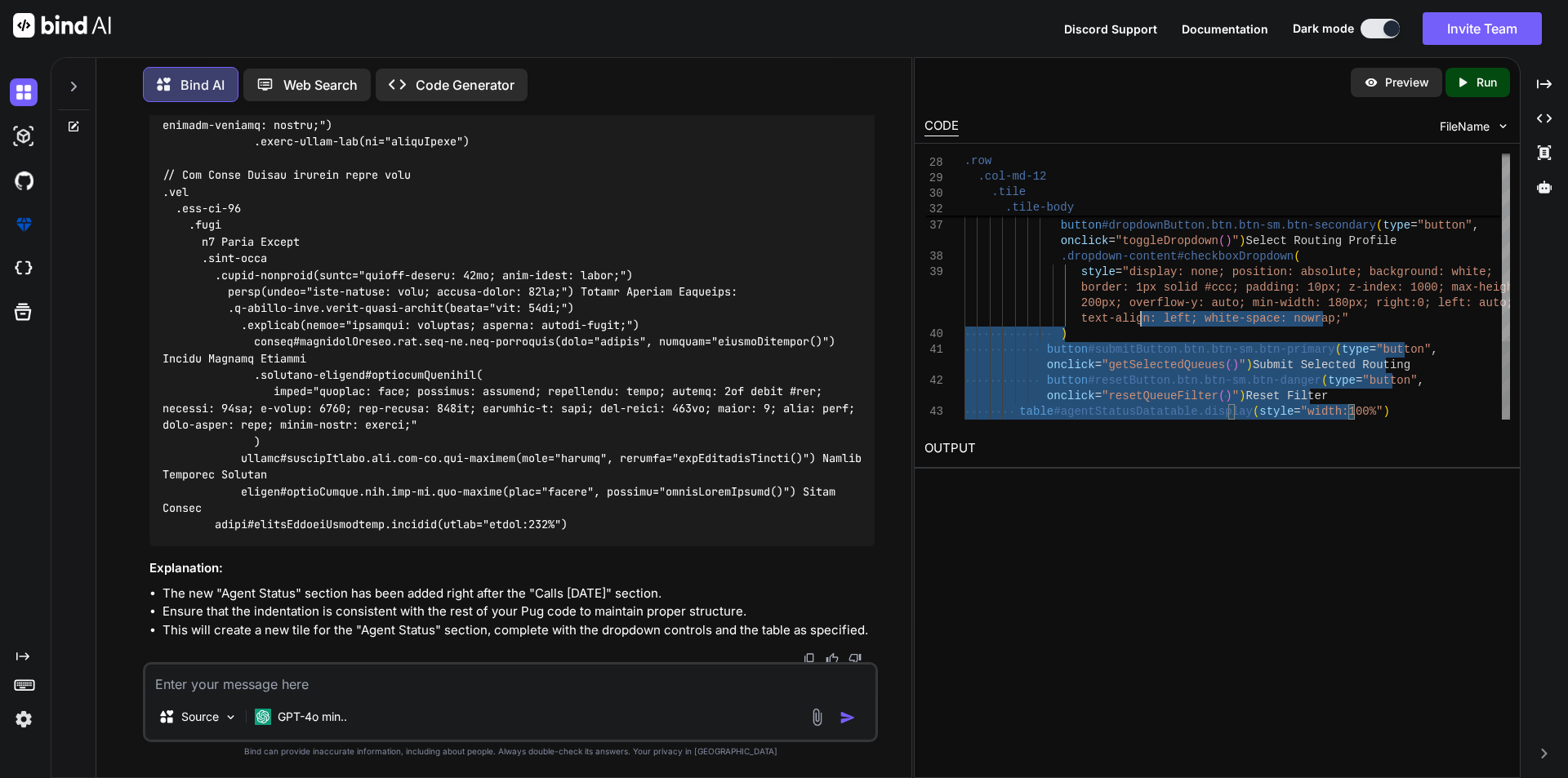
drag, startPoint x: 1366, startPoint y: 412, endPoint x: 1058, endPoint y: 265, distance: 341.3
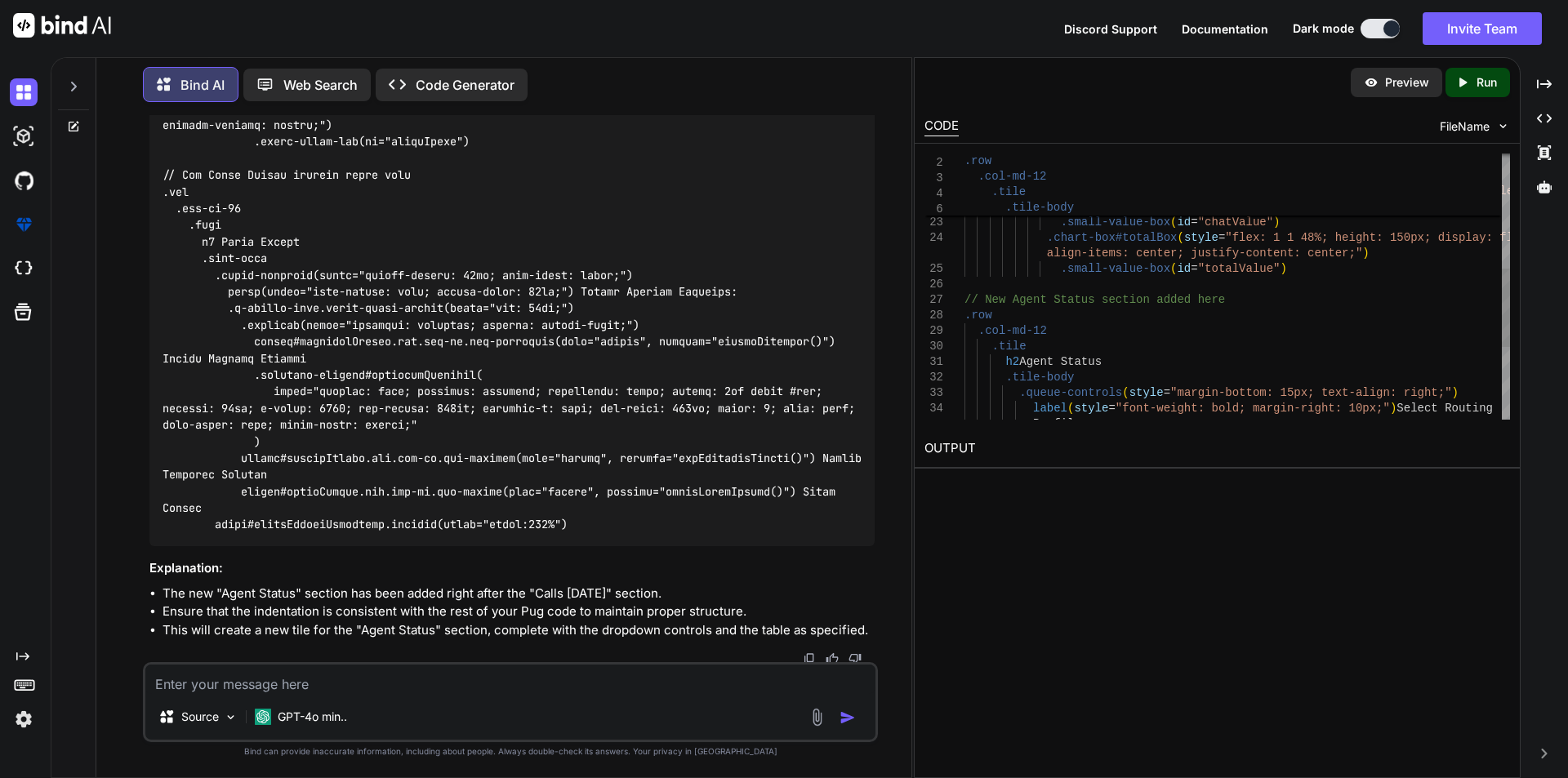
type textarea ".chart-box#totalBox(style="flex: 1 1 48%; height: 150px; display: flex; align-i…"
click at [964, 316] on div ".queue-controls ( style = "margin-bottom: 15px; text-align: right;" ) label ( s…" at bounding box center [1237, 215] width 546 height 899
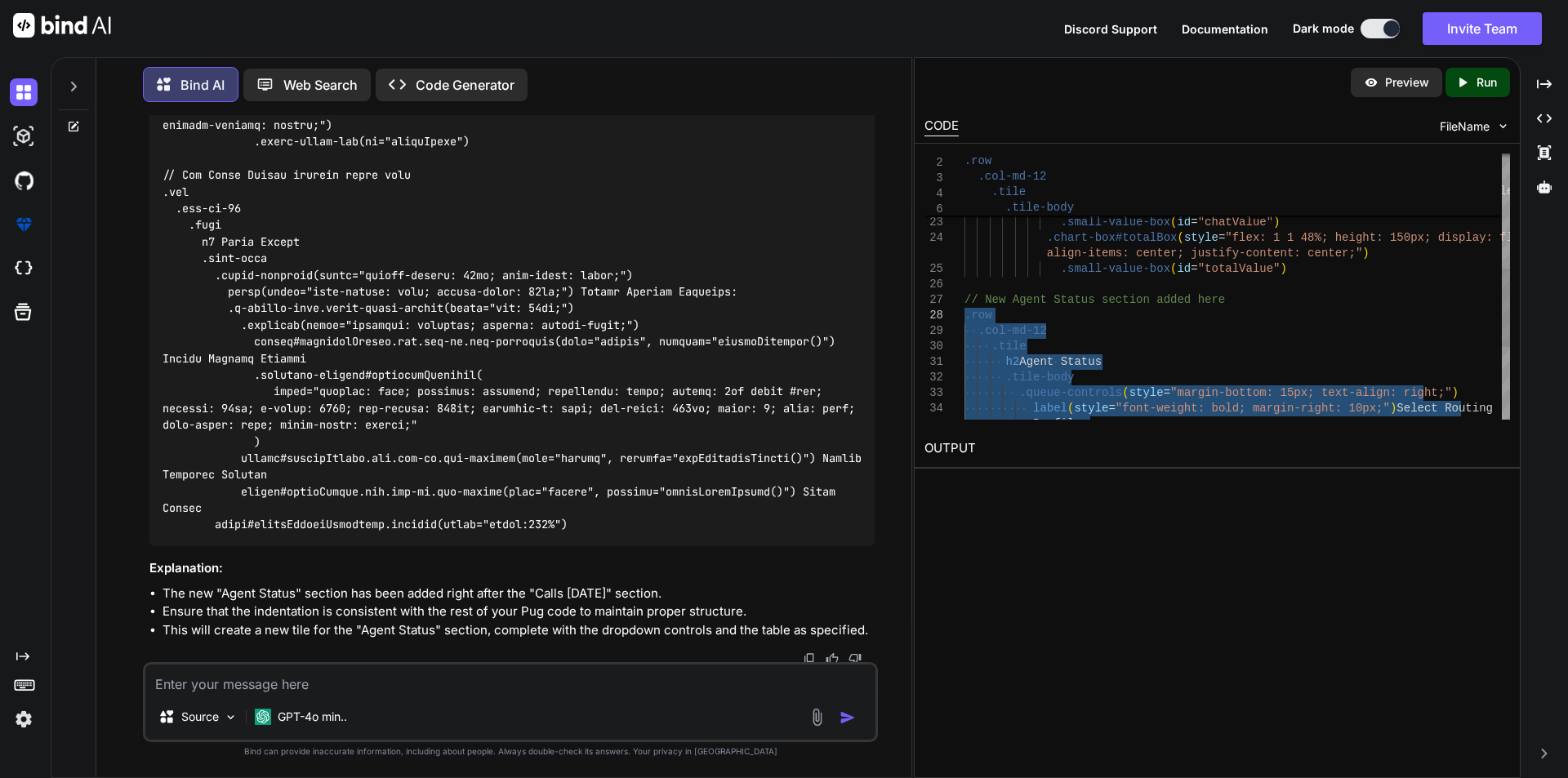
click at [964, 300] on div ".queue-controls ( style = "margin-bottom: 15px; text-align: right;" ) label ( s…" at bounding box center [1237, 215] width 546 height 899
